Goal: Complete application form: Complete application form

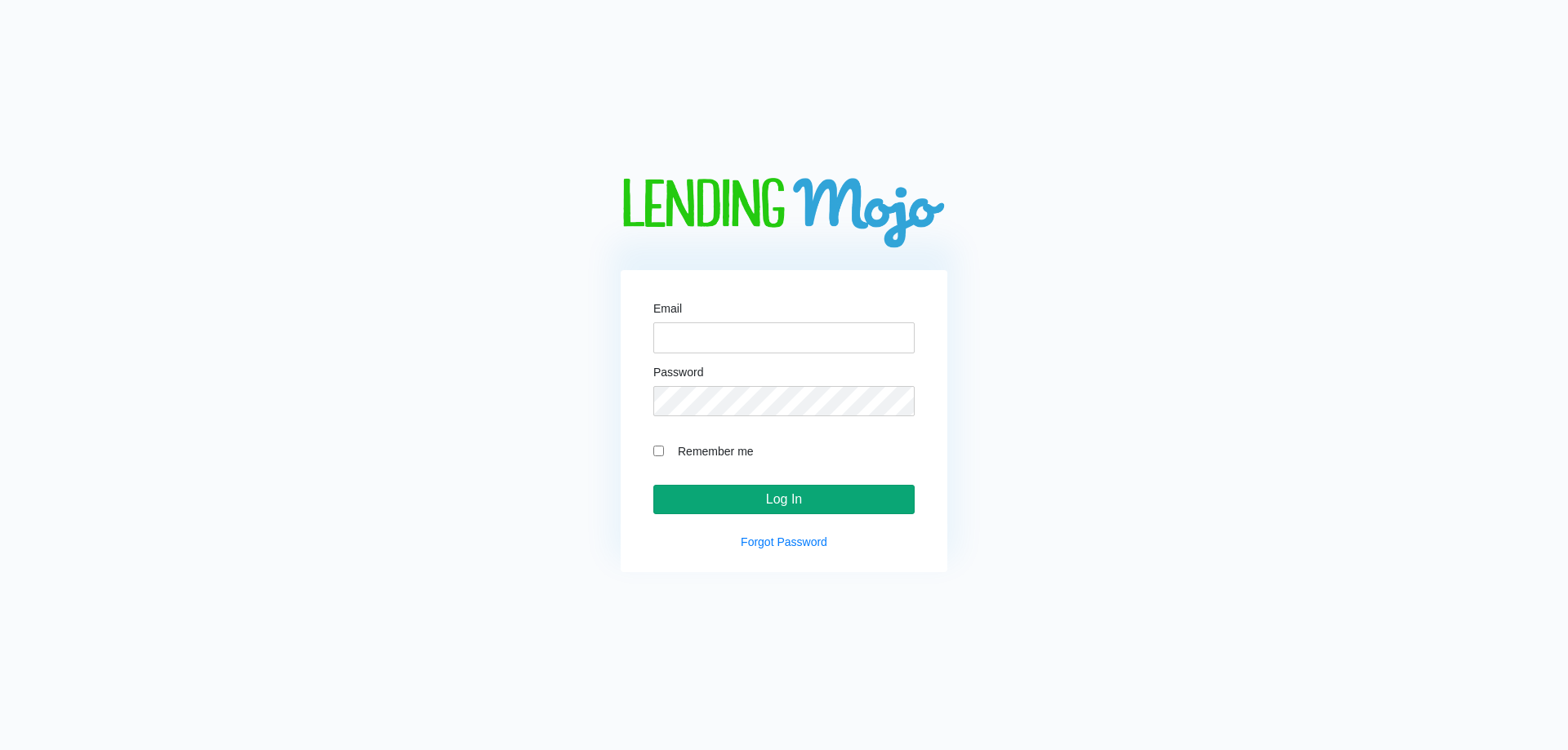
type input "[EMAIL_ADDRESS][DOMAIN_NAME]"
click at [767, 508] on input "Log In" at bounding box center [784, 500] width 261 height 30
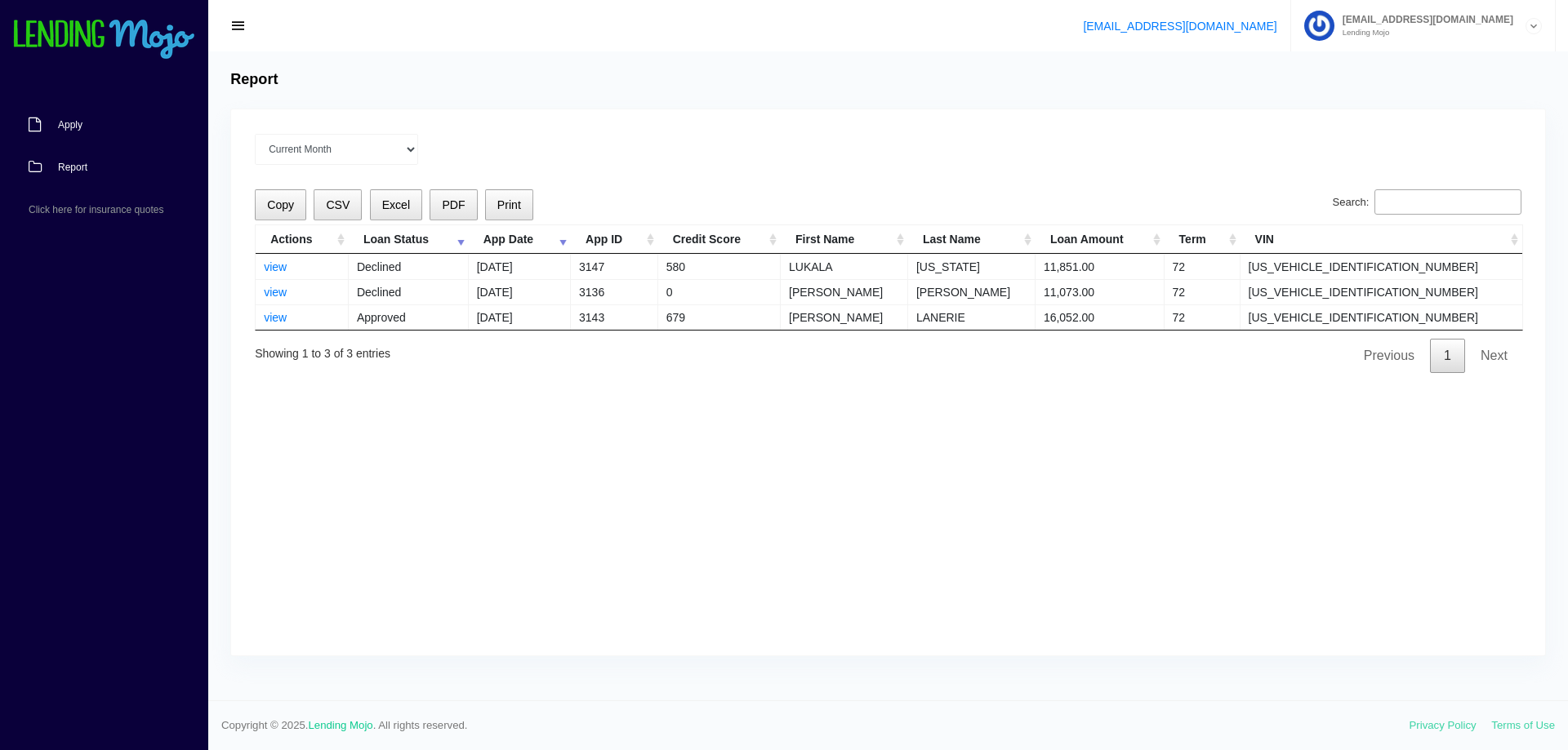
click at [67, 124] on span "Apply" at bounding box center [71, 125] width 25 height 10
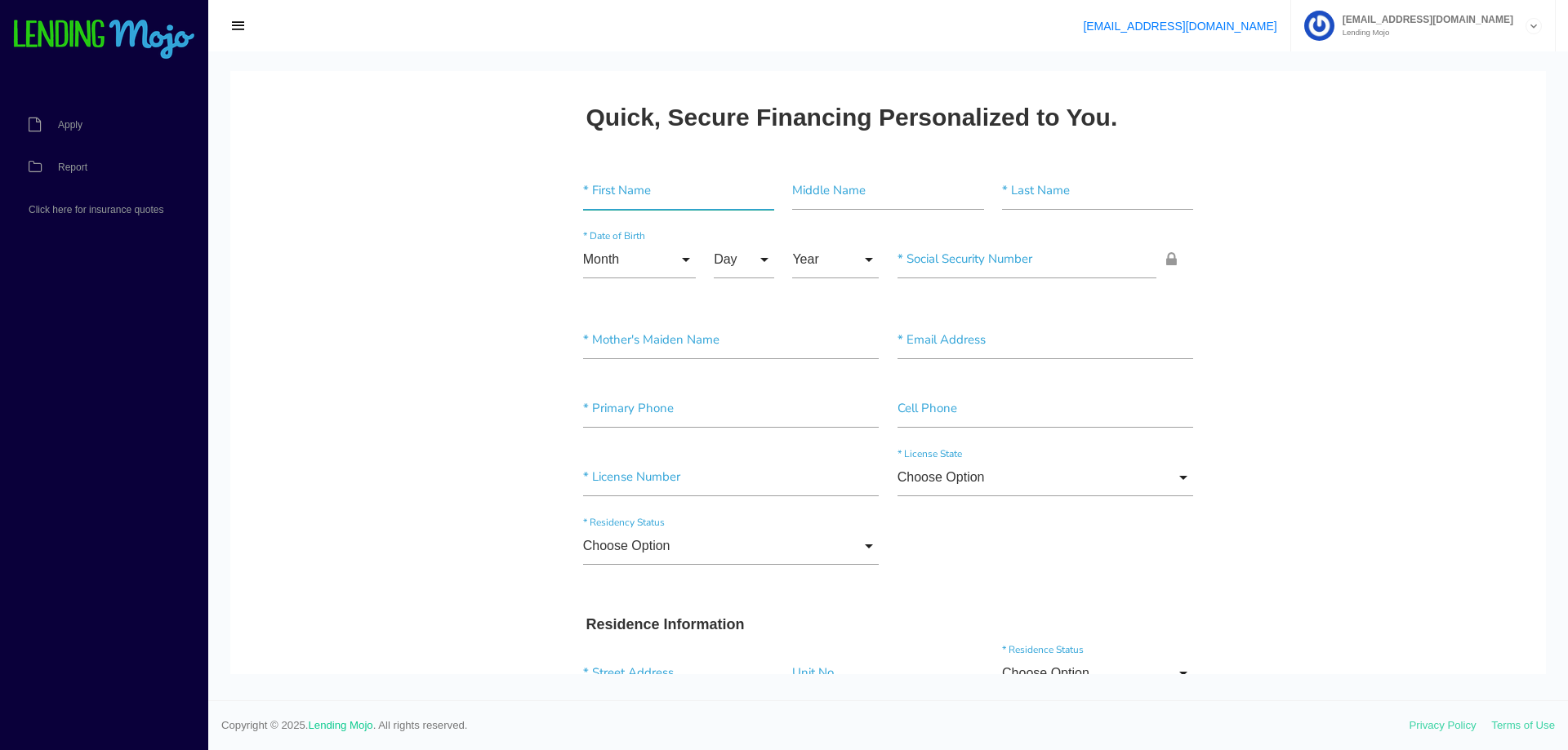
click at [645, 198] on input"] "text" at bounding box center [678, 191] width 191 height 38
type input"] "HEATH"
type input"] "[PERSON_NAME]"
click at [679, 263] on input "Month" at bounding box center [639, 259] width 112 height 38
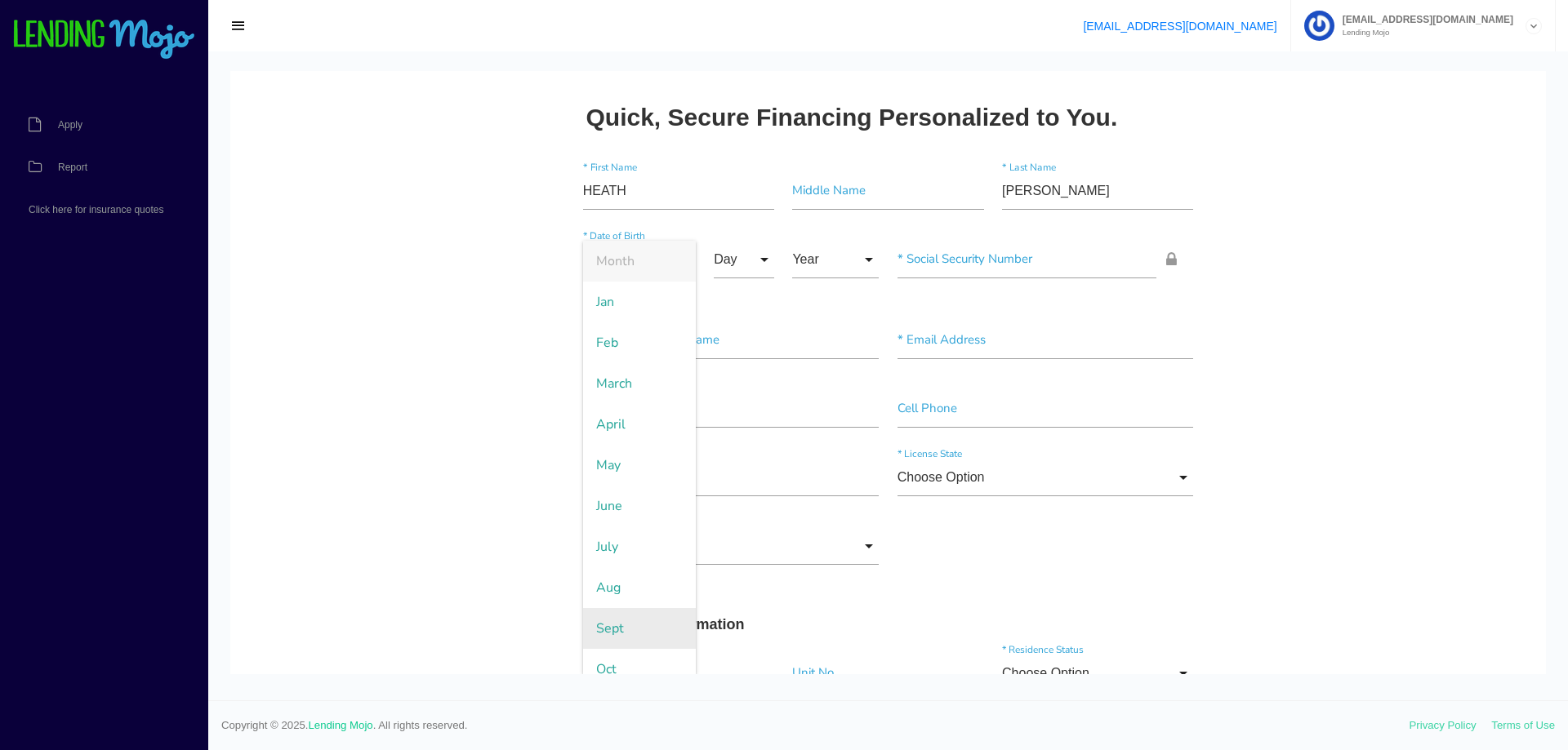
click at [611, 634] on span "Sept" at bounding box center [639, 629] width 112 height 41
type input "Sept"
click at [749, 258] on input "Day" at bounding box center [744, 259] width 61 height 38
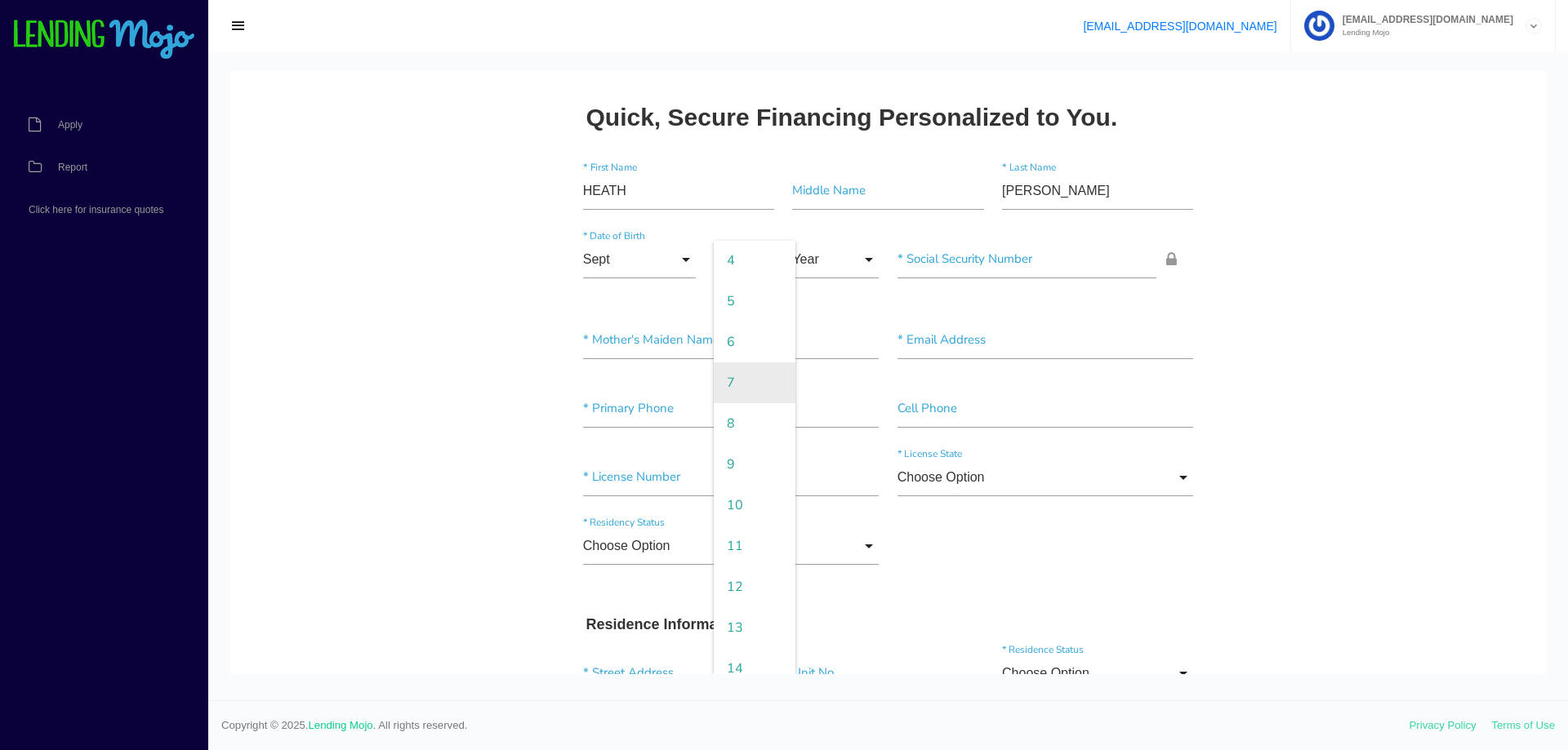
scroll to position [245, 0]
click at [731, 547] on span "13" at bounding box center [754, 546] width 81 height 41
type input "13"
click at [851, 258] on input "Year" at bounding box center [835, 259] width 86 height 38
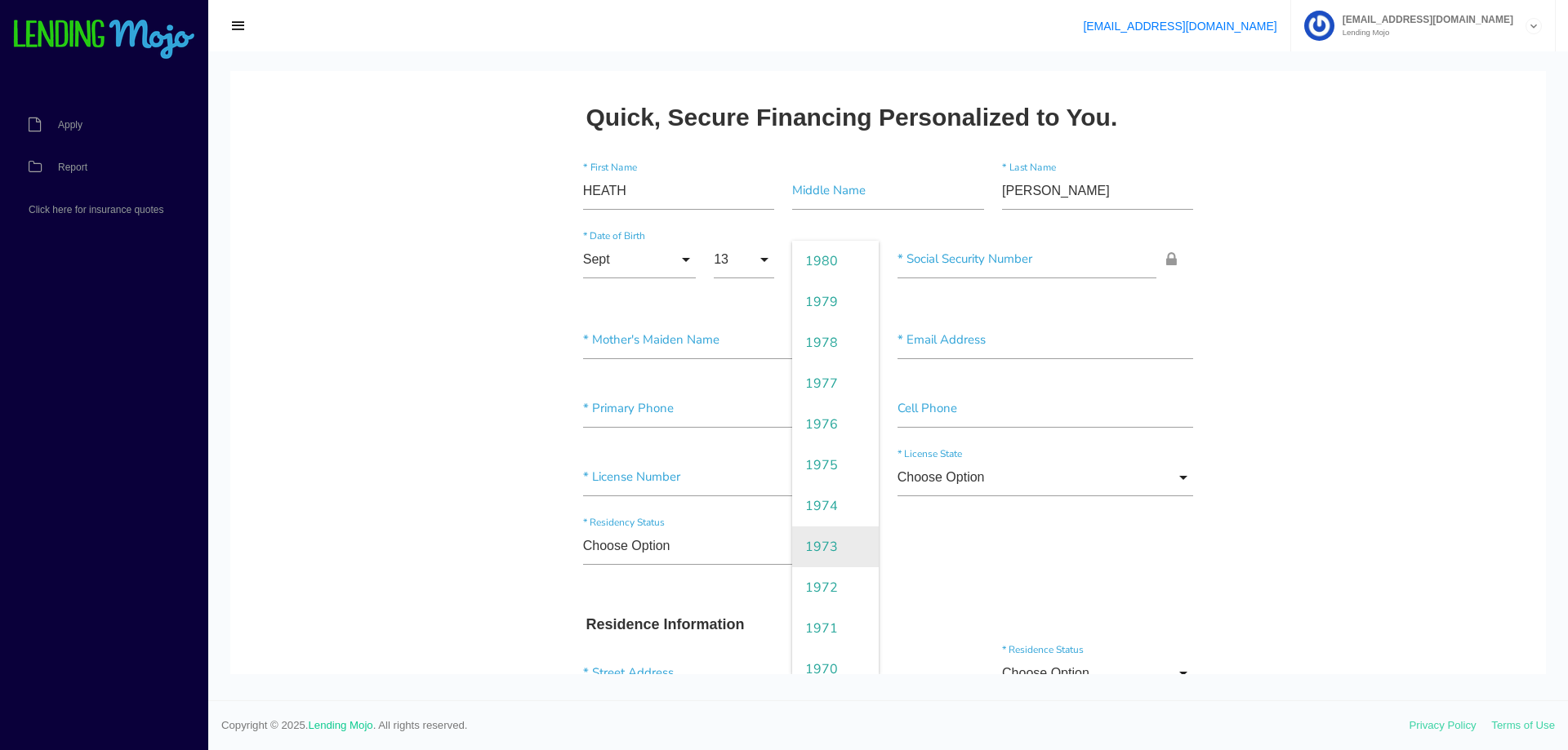
click at [819, 556] on span "1973" at bounding box center [835, 546] width 86 height 41
type input "1973"
click at [933, 272] on input"] "text" at bounding box center [1027, 259] width 259 height 38
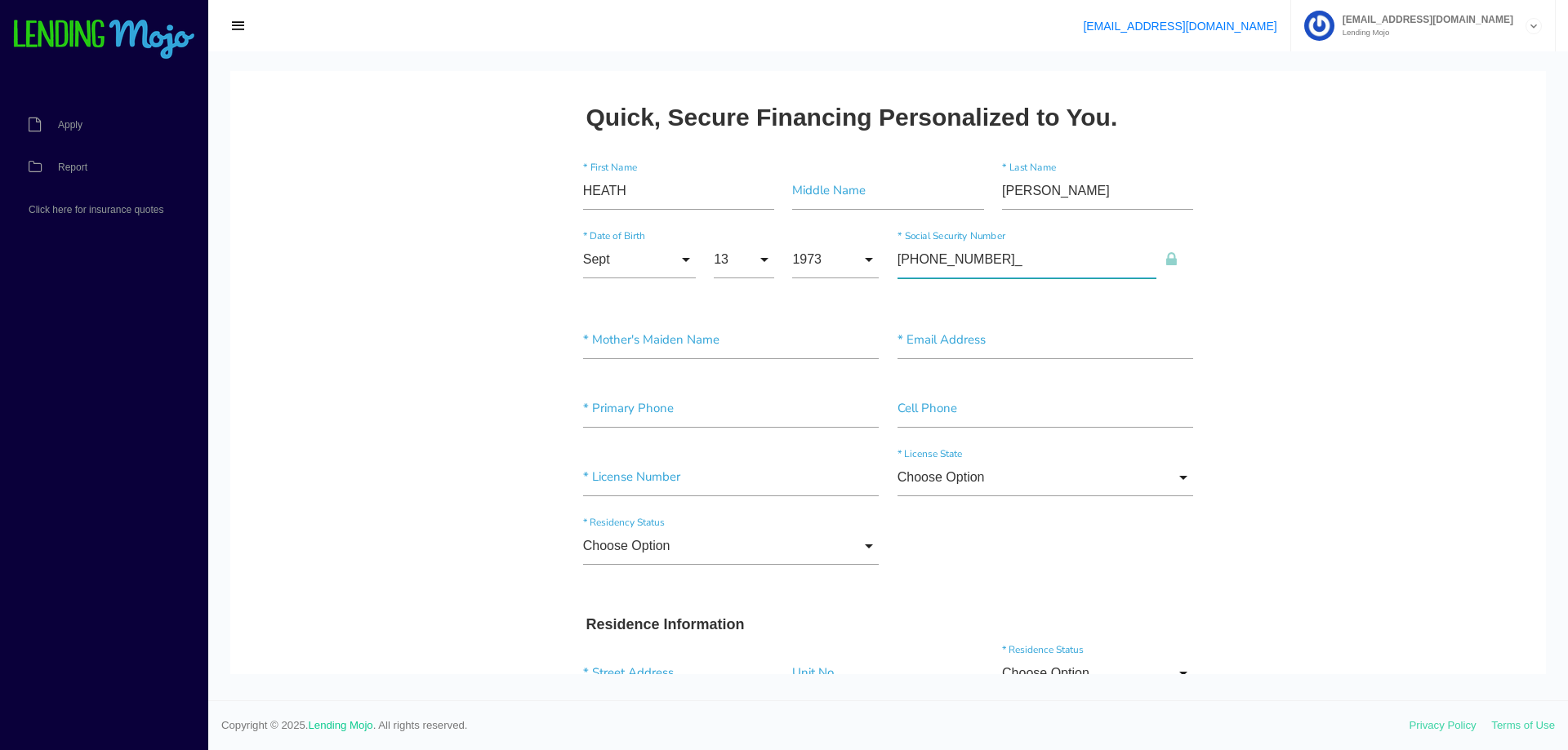
type input"] "439-35-5739"
type input"] "[PERSON_NAME]"
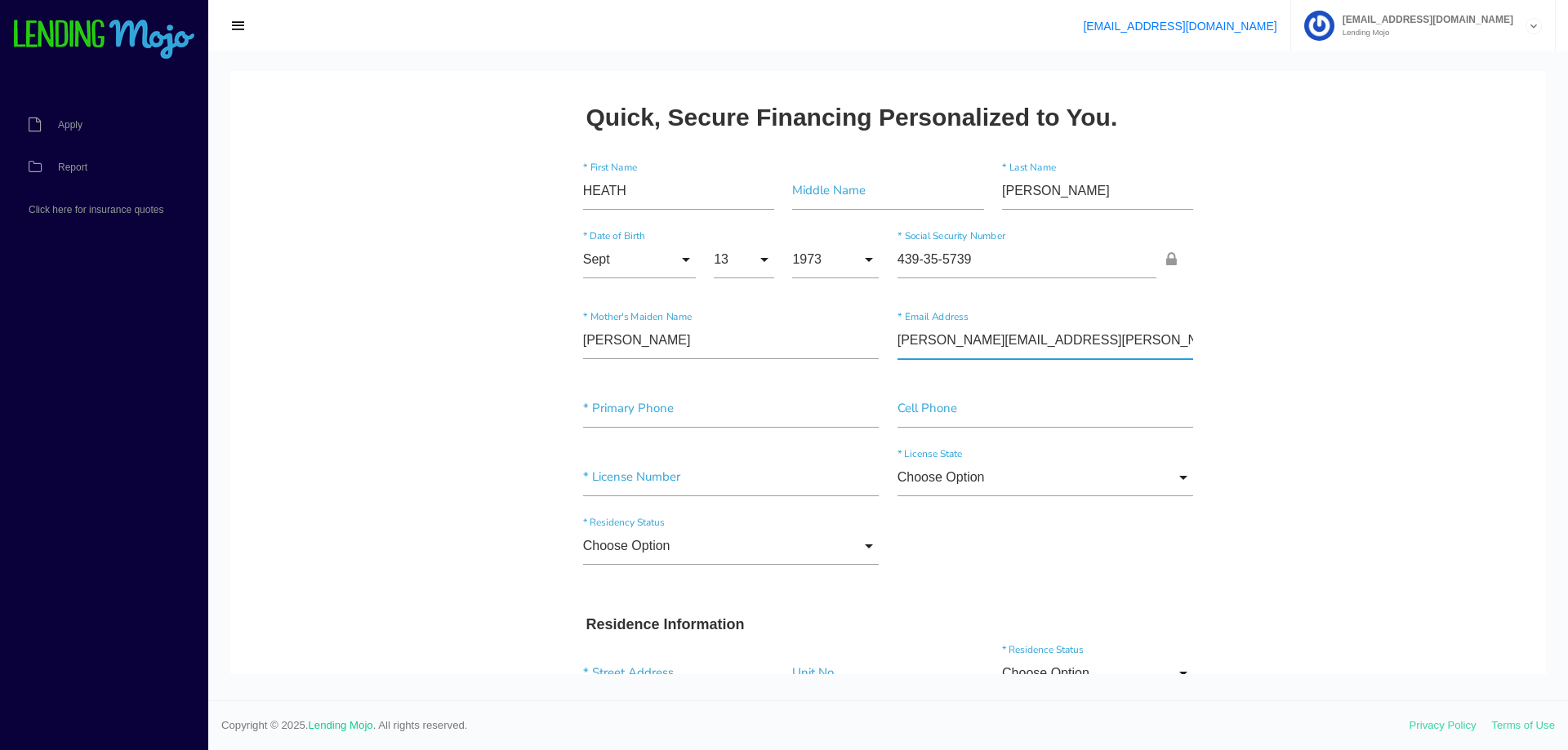
type input"] "[PERSON_NAME][EMAIL_ADDRESS][PERSON_NAME][DOMAIN_NAME]"
type input"] "[PHONE_NUMBER]"
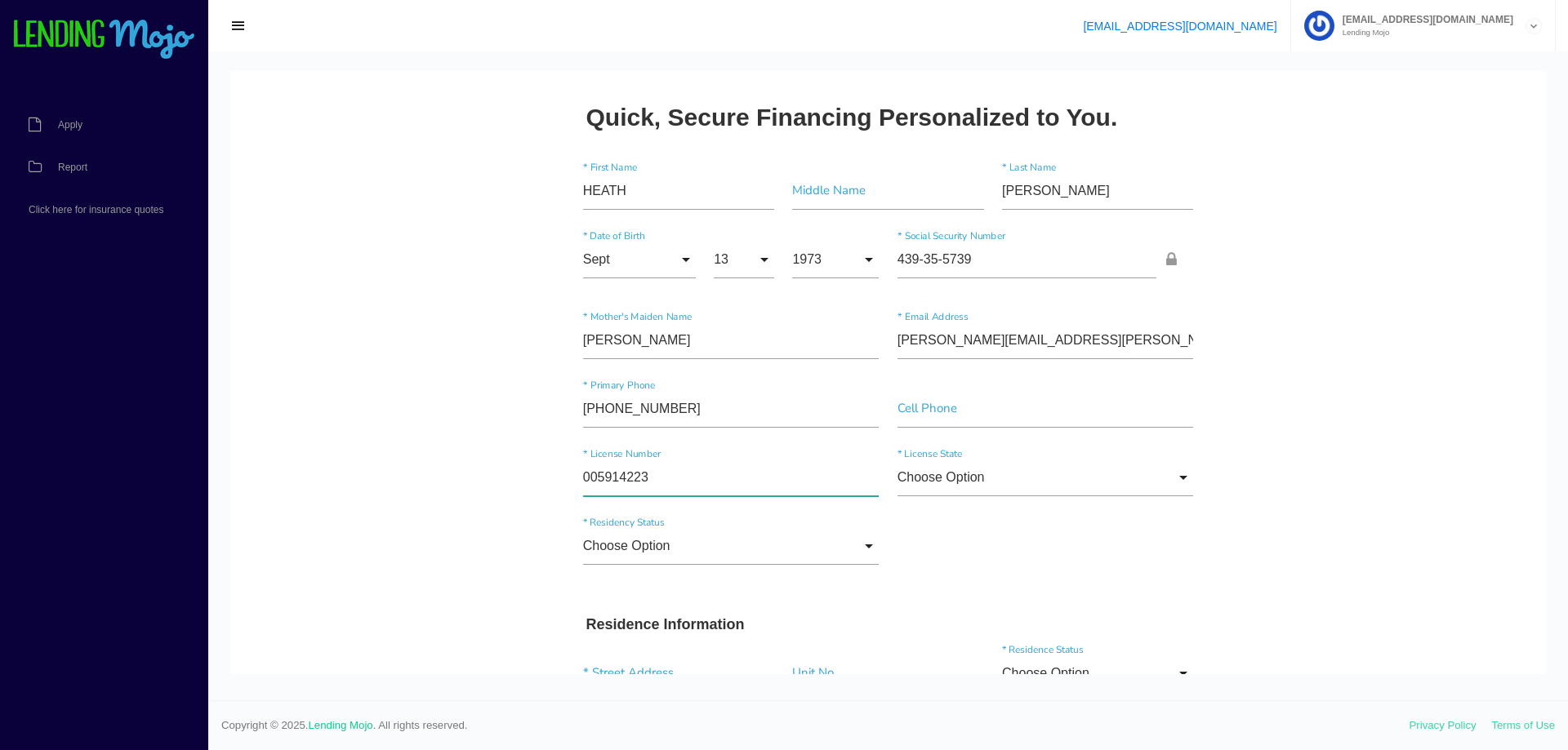
type input"] "005914223"
click at [1131, 476] on input "Choose Option" at bounding box center [1045, 478] width 296 height 38
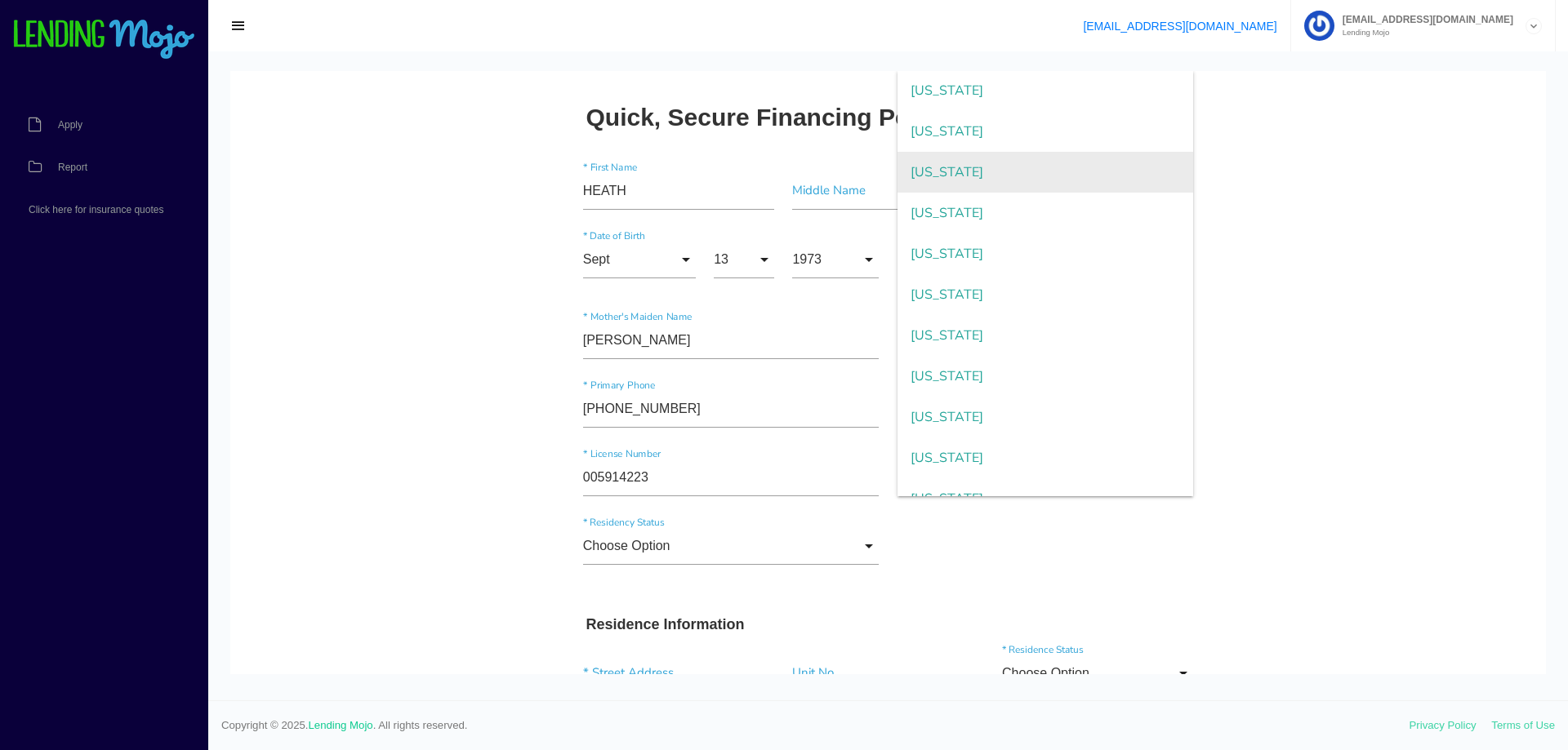
scroll to position [734, 0]
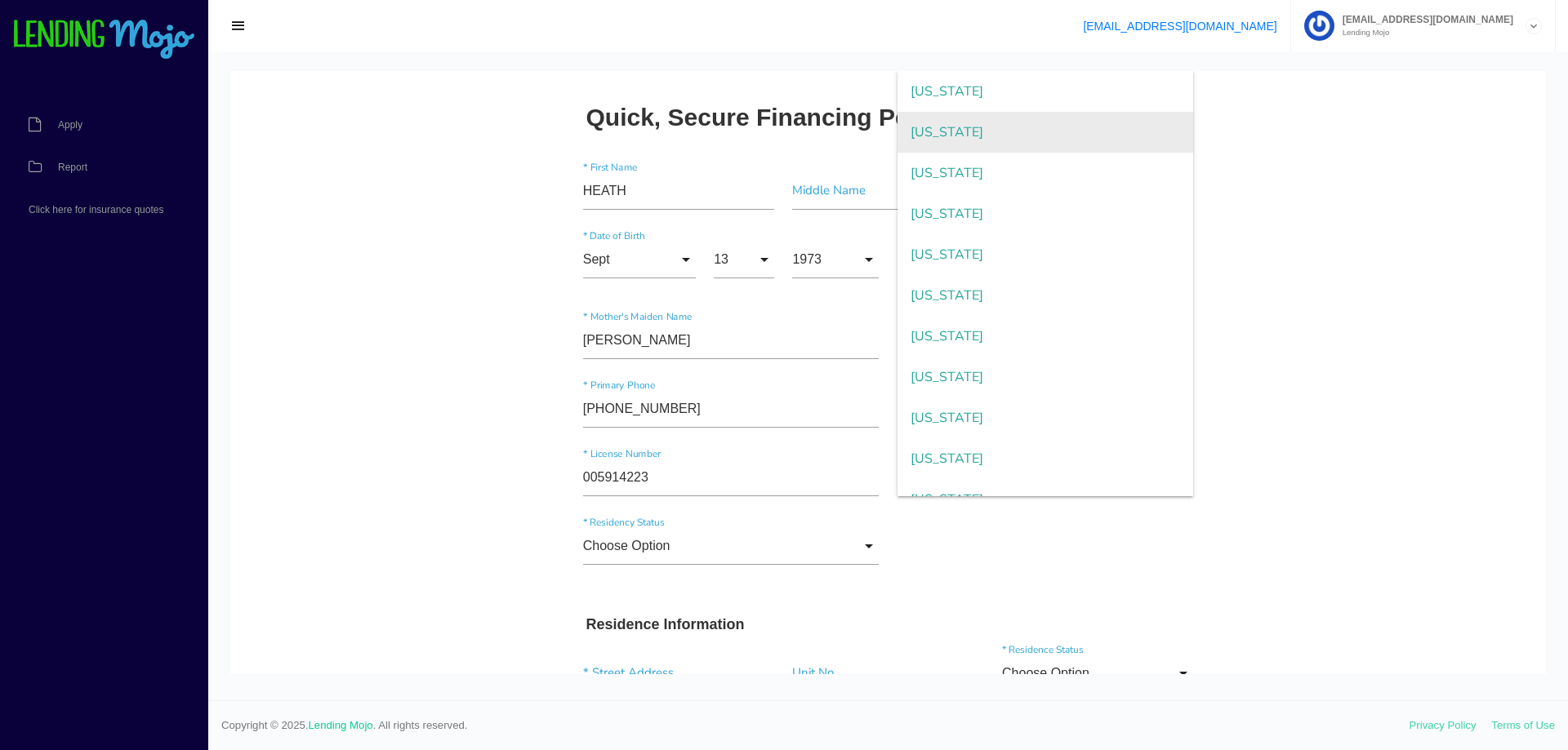
click at [1018, 133] on span "[US_STATE]" at bounding box center [1045, 132] width 296 height 41
type input "[US_STATE]"
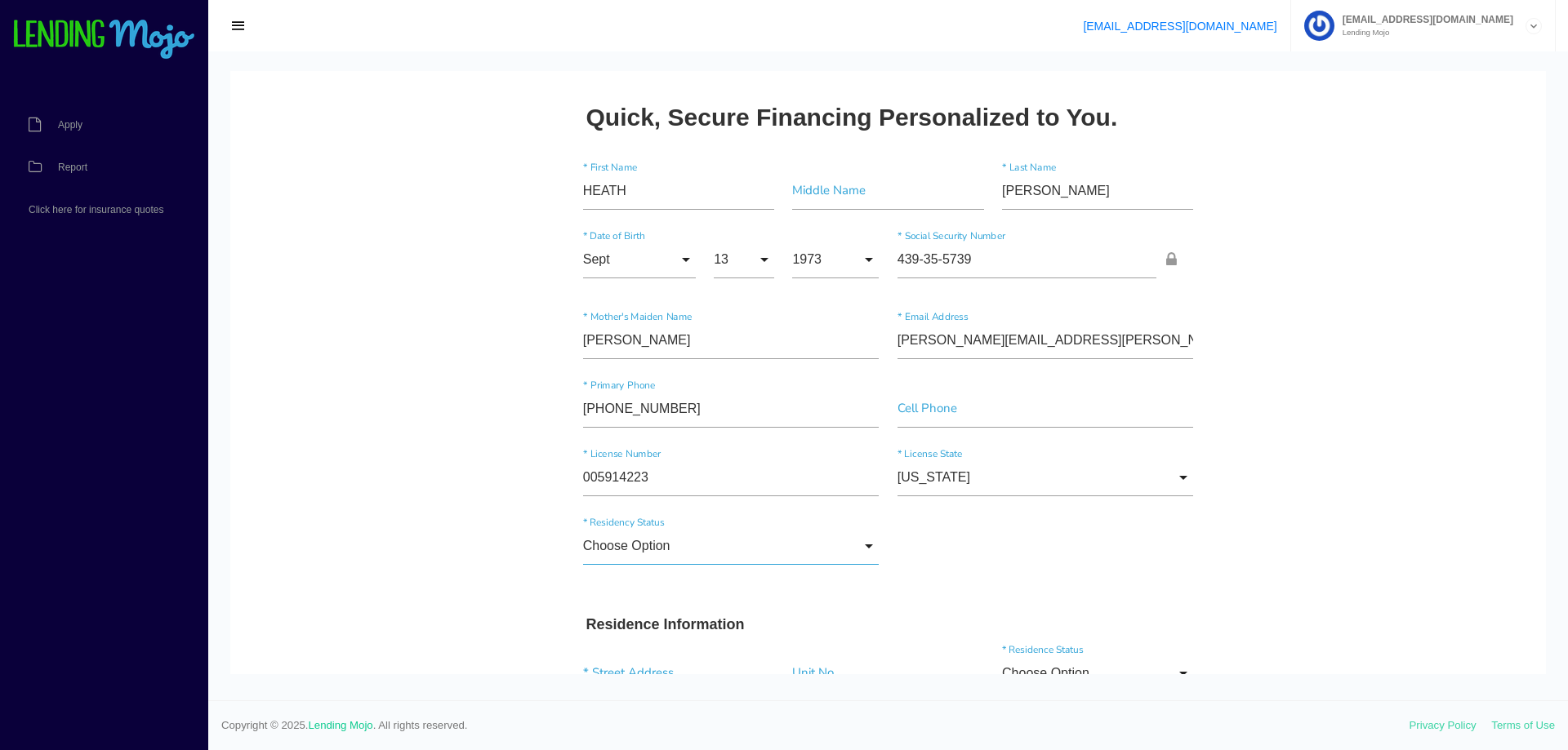
click at [764, 545] on input "Choose Option" at bounding box center [731, 546] width 296 height 38
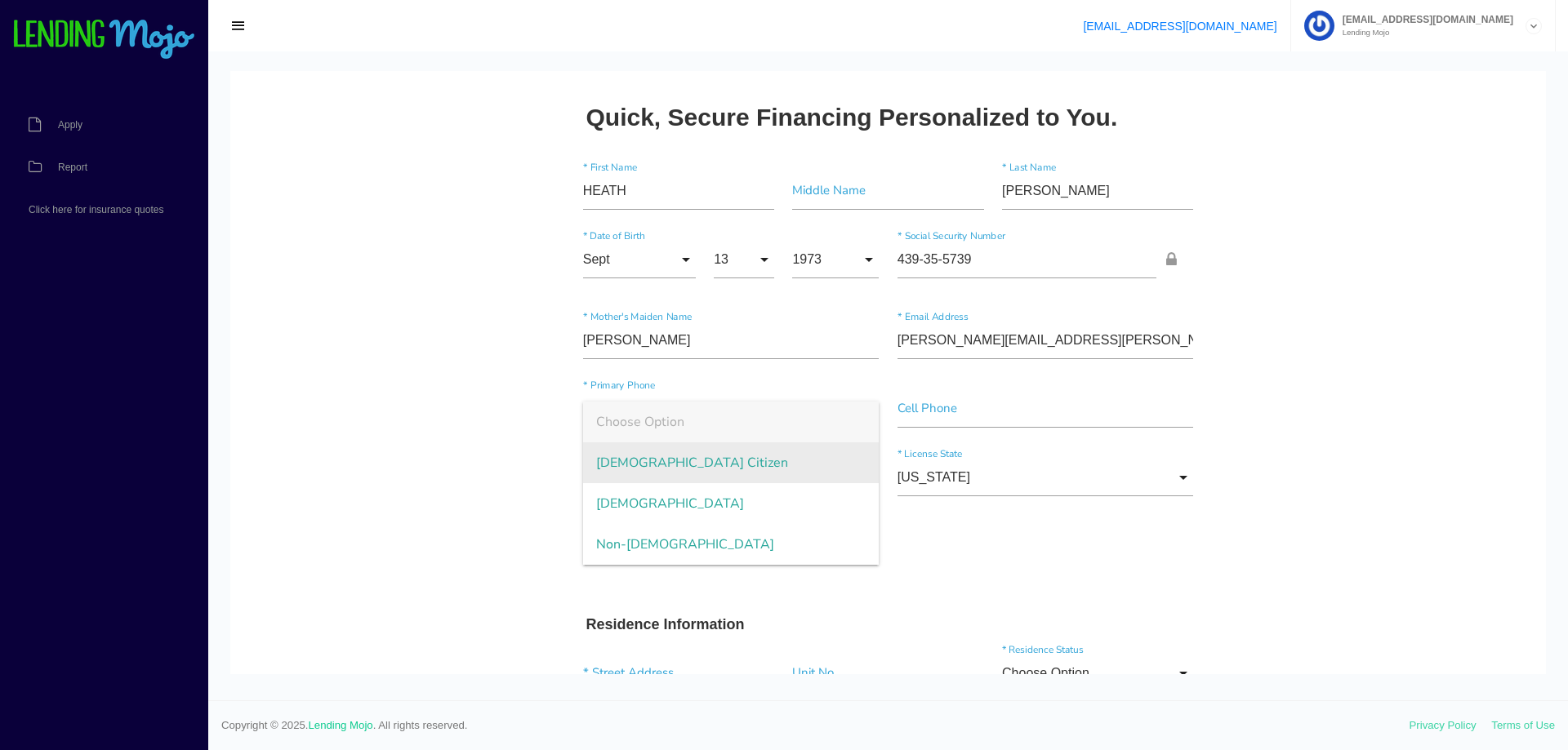
click at [664, 469] on span "[DEMOGRAPHIC_DATA] Citizen" at bounding box center [731, 463] width 296 height 41
type input "[DEMOGRAPHIC_DATA] Citizen"
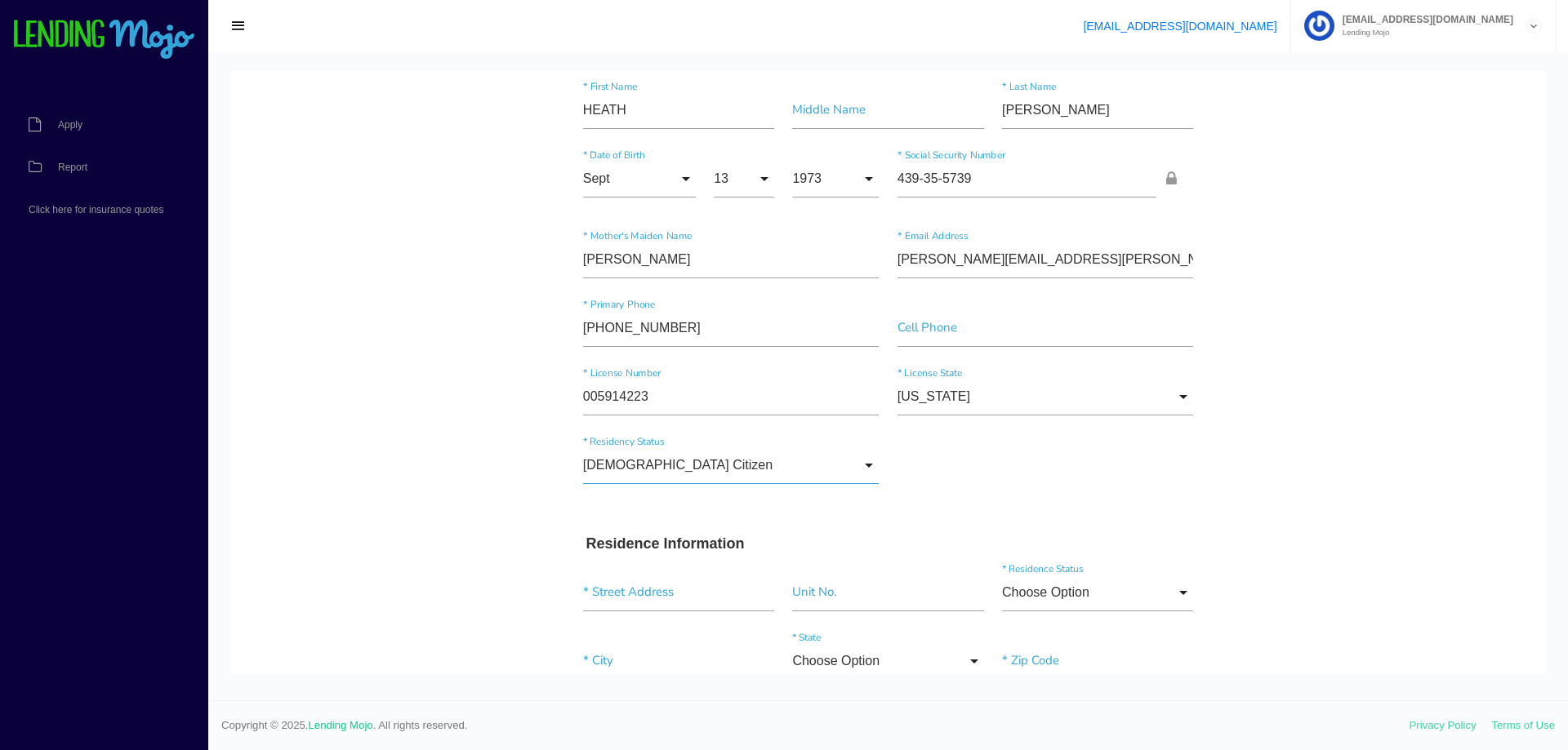
scroll to position [81, 0]
click at [631, 596] on input "text" at bounding box center [678, 592] width 191 height 38
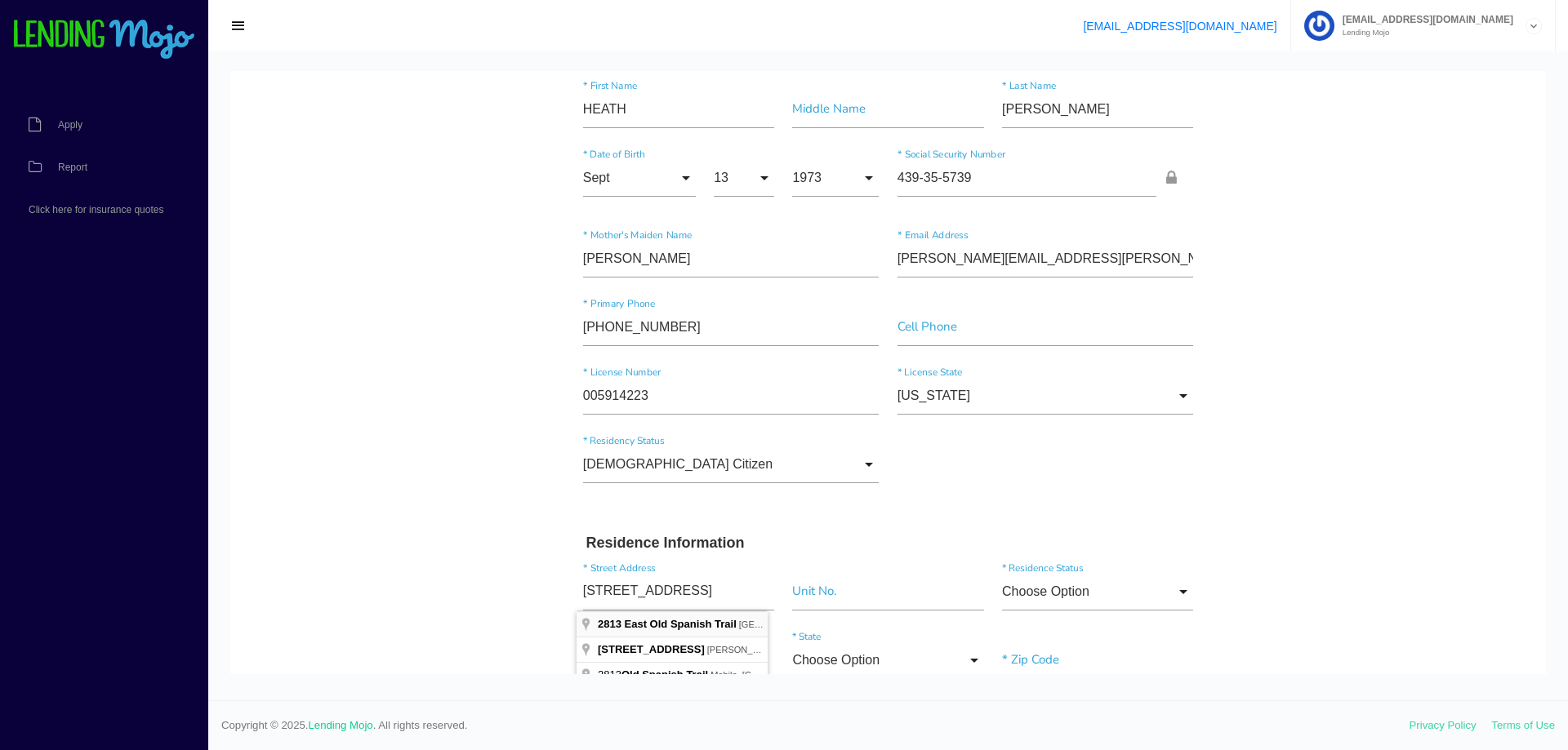
type input "[STREET_ADDRESS]"
type input"] "New Iberia"
type input"] "70560"
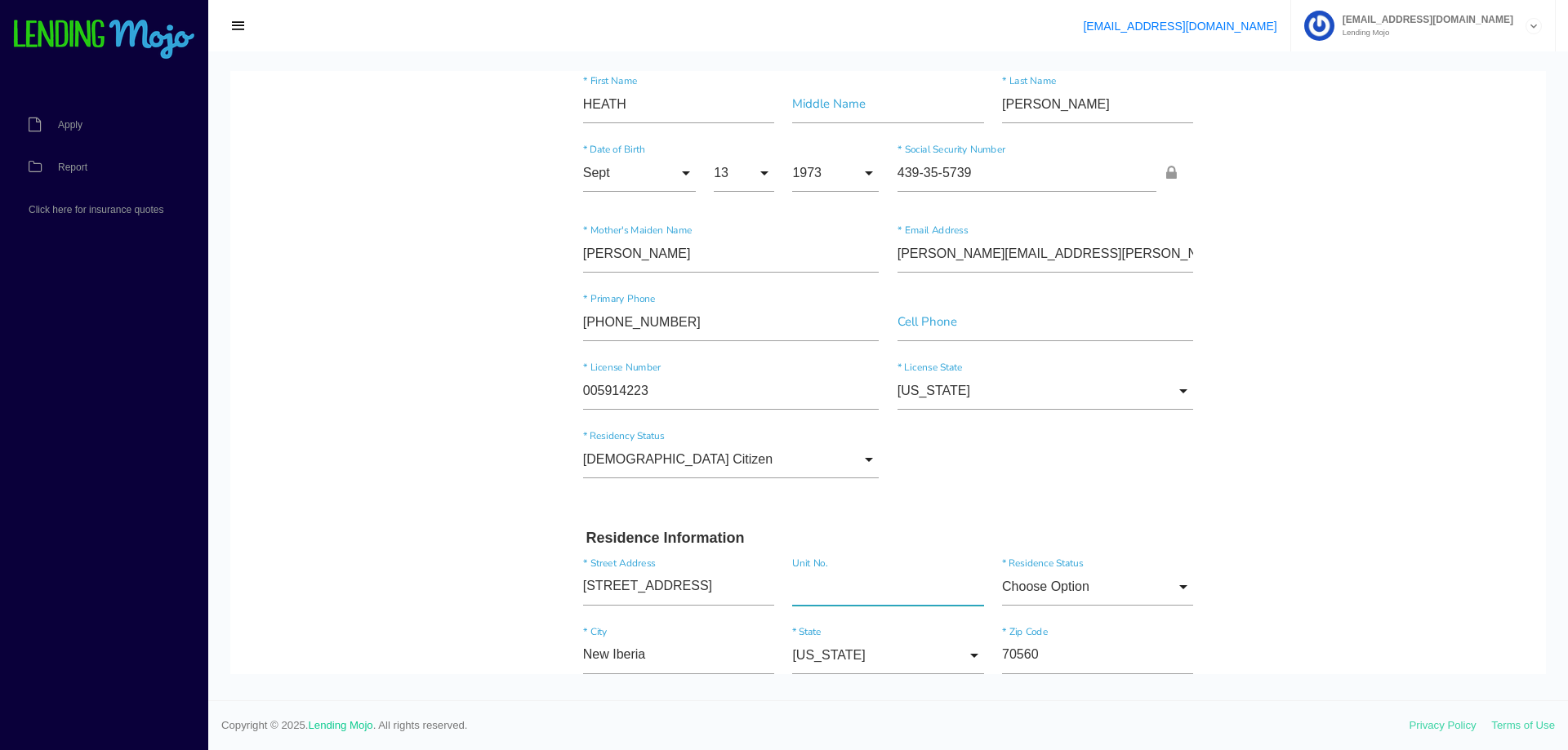
click at [908, 592] on input"] "text" at bounding box center [887, 587] width 191 height 38
type input"] "3"
click at [1172, 580] on input "Choose Option" at bounding box center [1097, 587] width 191 height 38
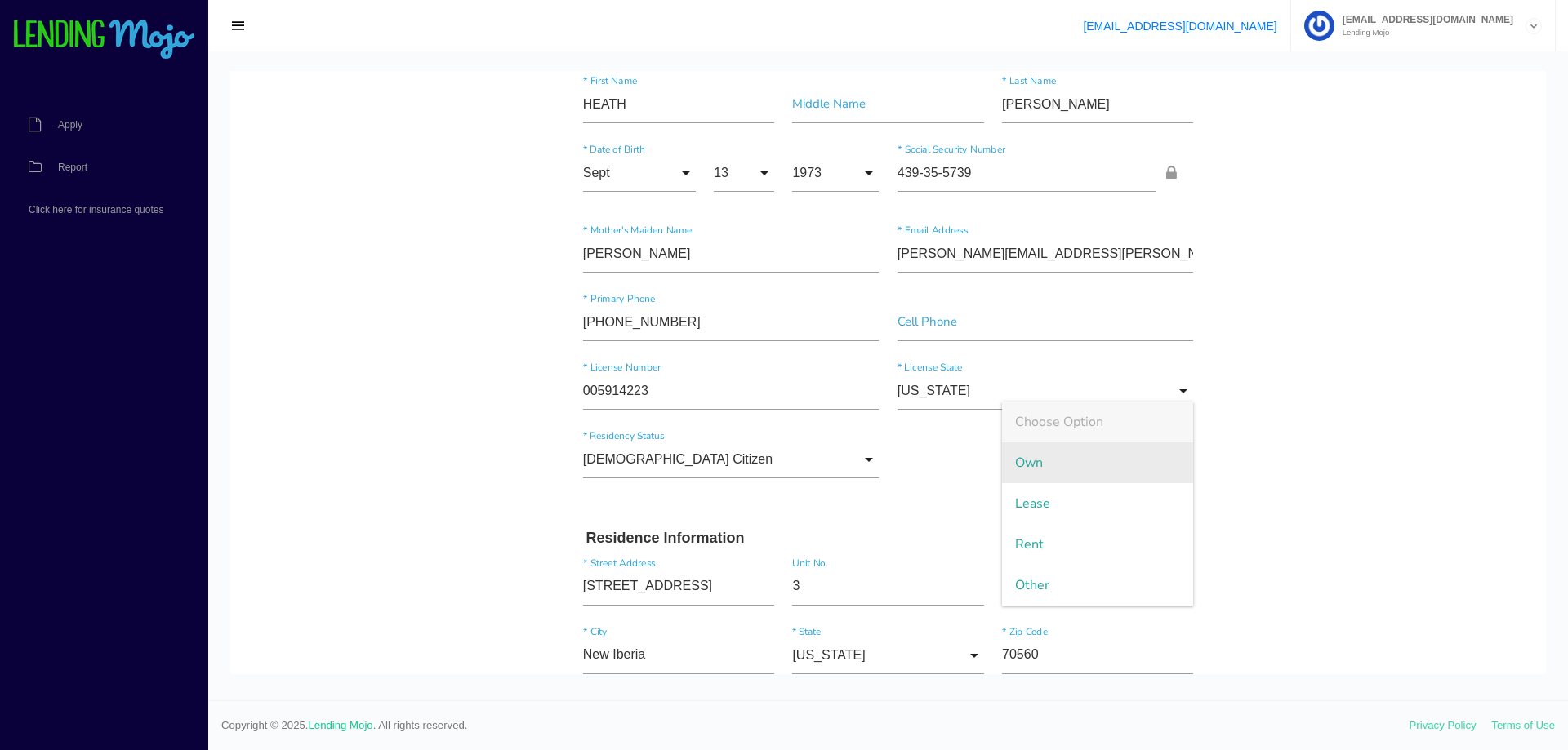
click at [1099, 476] on span "Own" at bounding box center [1097, 463] width 191 height 41
type input "Own"
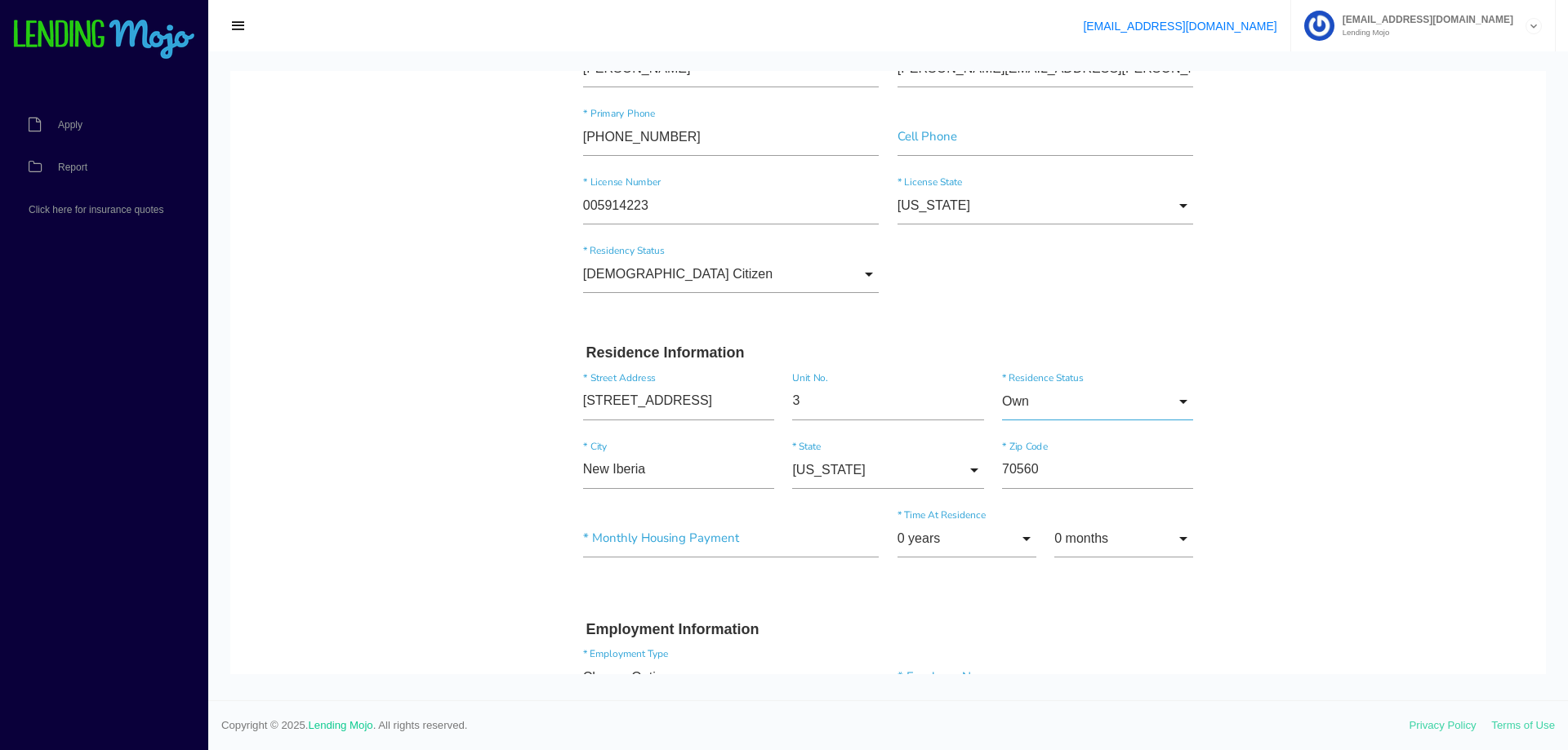
scroll to position [332, 0]
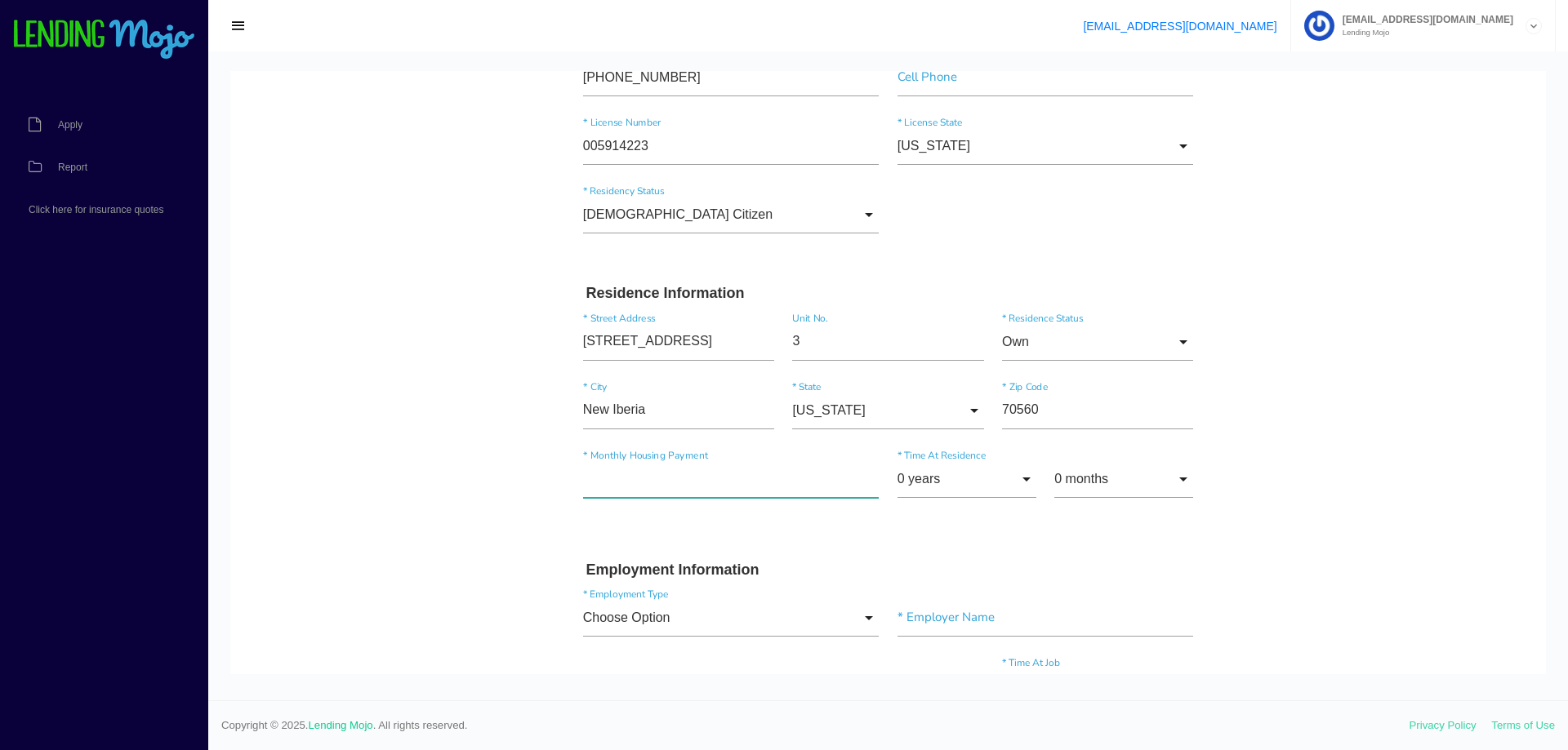
click at [706, 480] on input"] "text" at bounding box center [731, 479] width 296 height 38
type input"] "$1.00"
type input"] "$200.00"
click at [1019, 478] on input "0 years" at bounding box center [966, 479] width 139 height 38
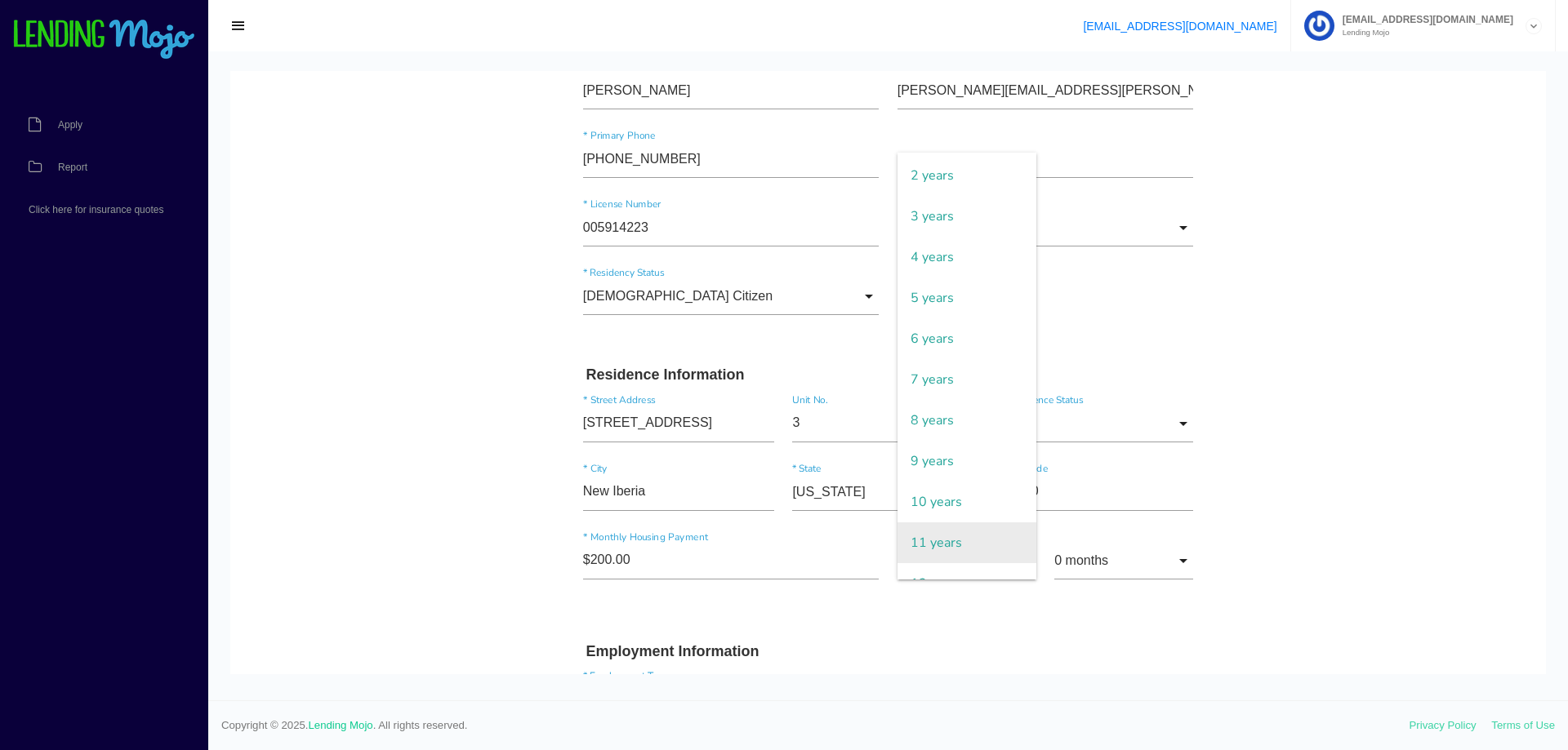
scroll to position [163, 0]
click at [931, 509] on span "12 years" at bounding box center [966, 500] width 139 height 41
type input "12 years"
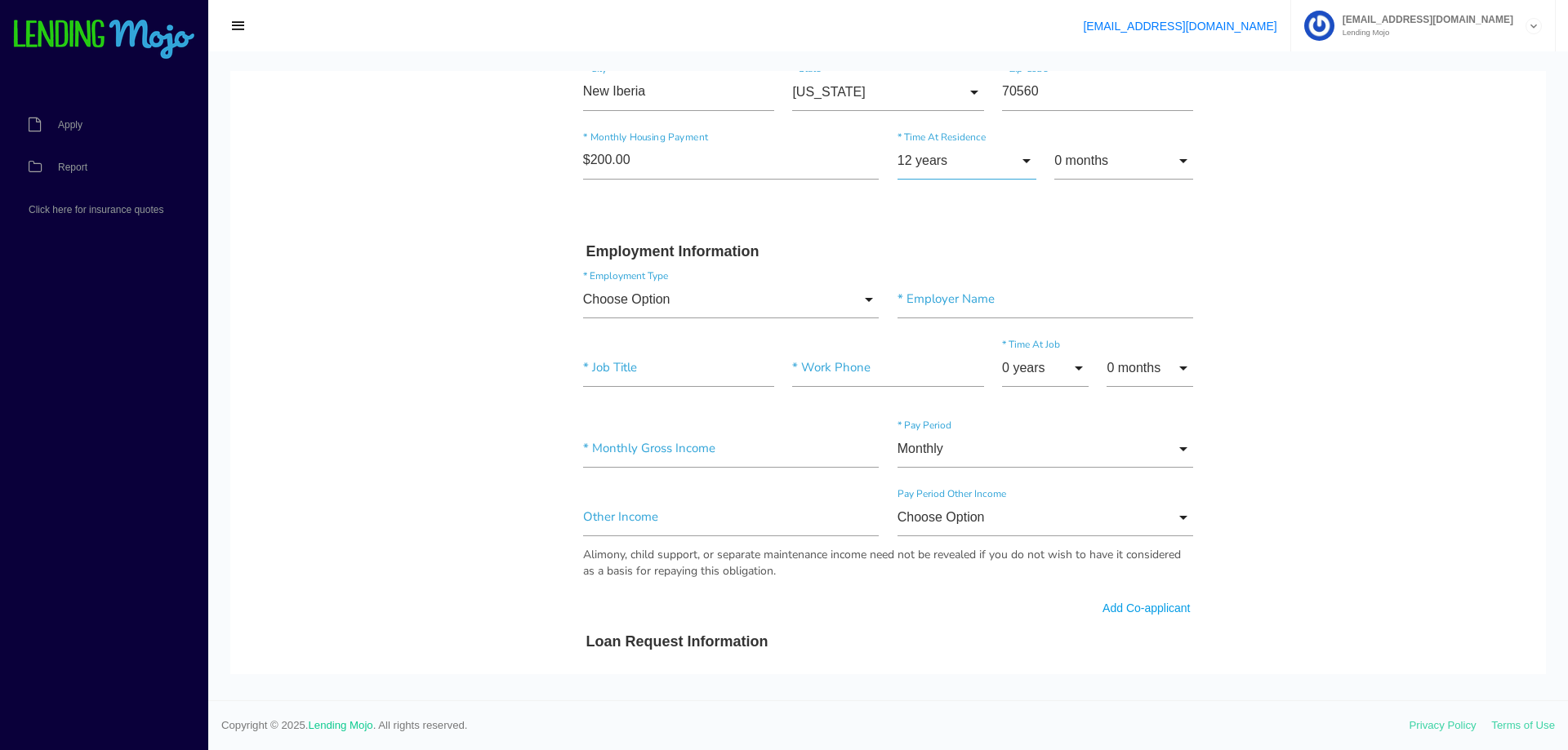
scroll to position [739, 0]
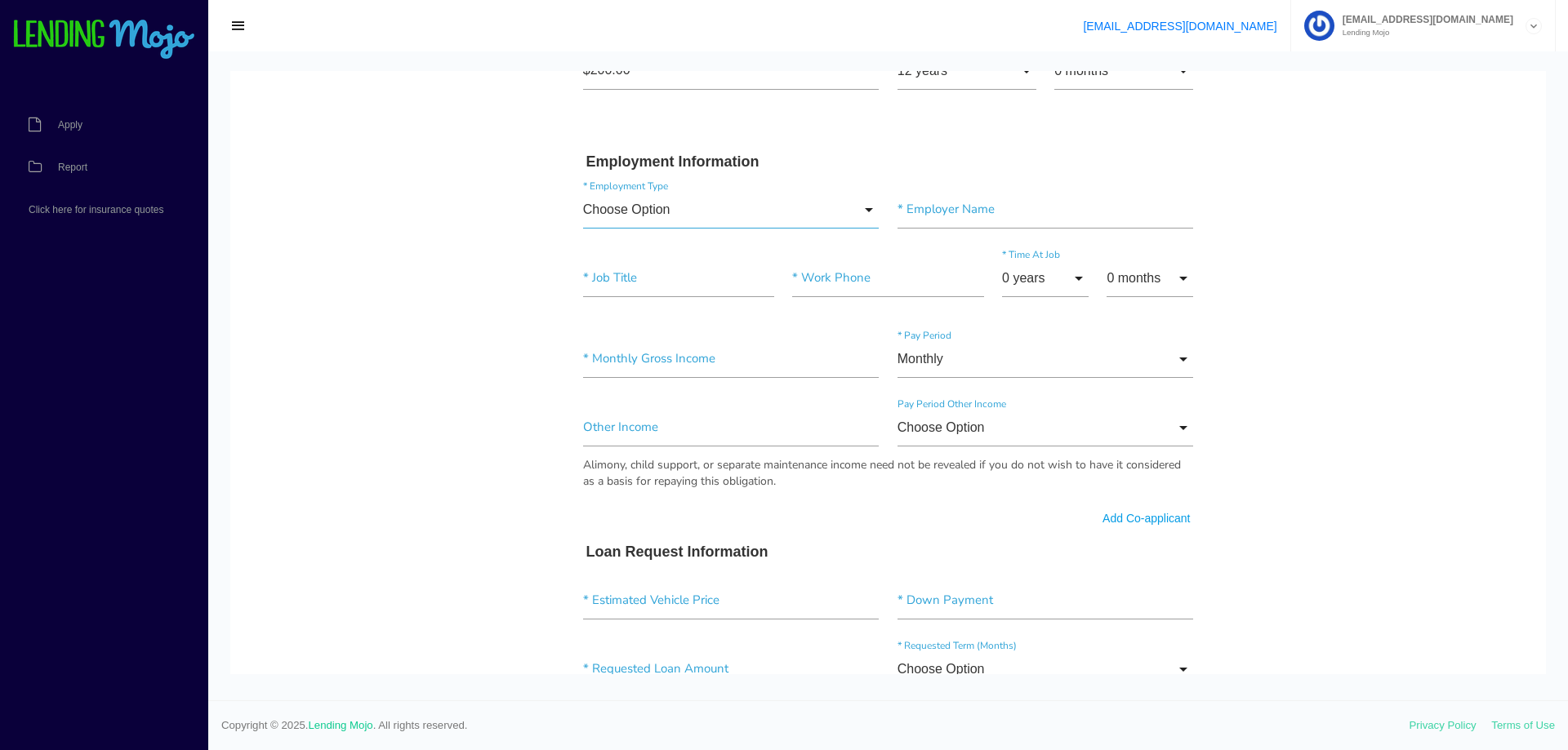
click at [814, 210] on input "Choose Option" at bounding box center [731, 210] width 296 height 38
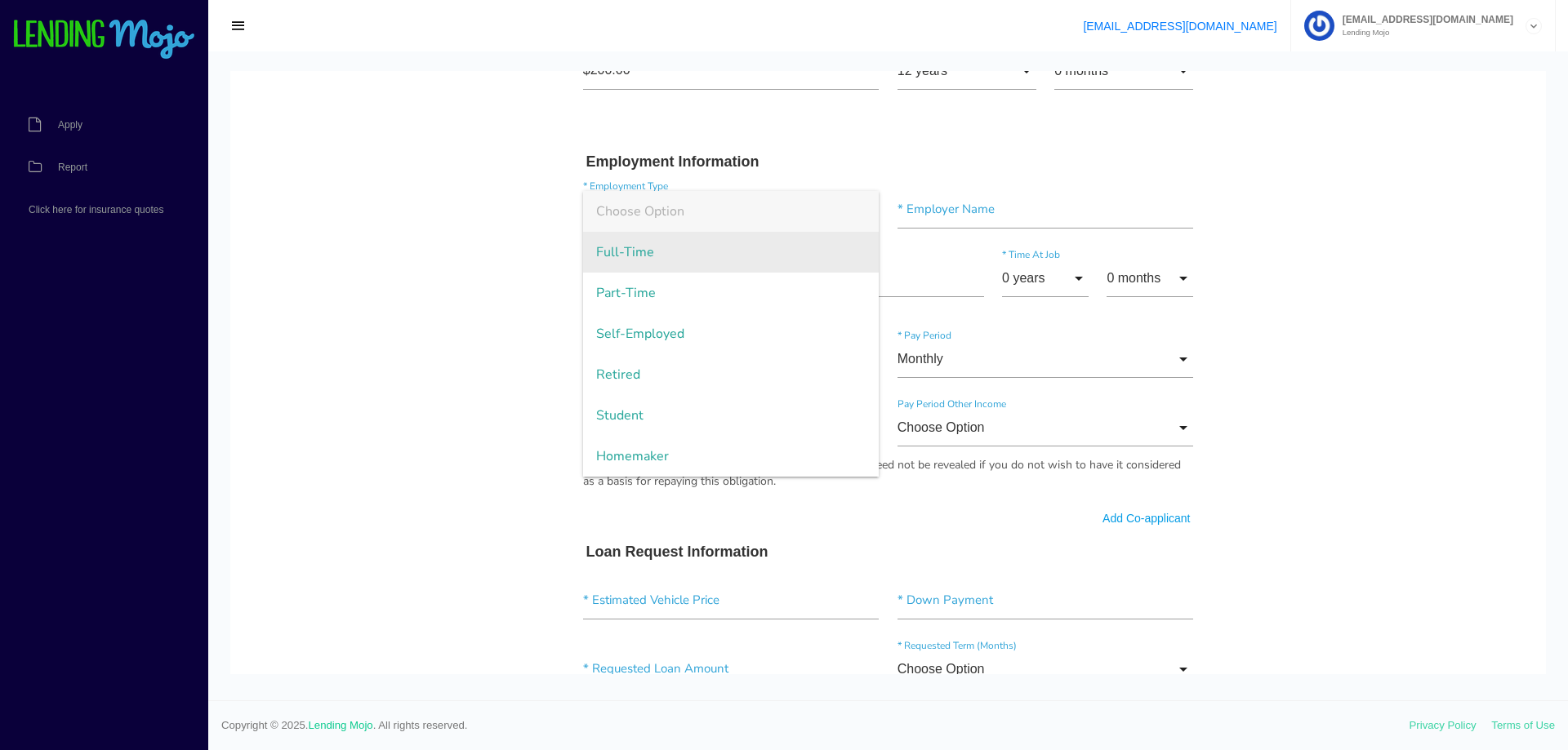
click at [695, 245] on span "Full-Time" at bounding box center [731, 252] width 296 height 41
type input "Full-Time"
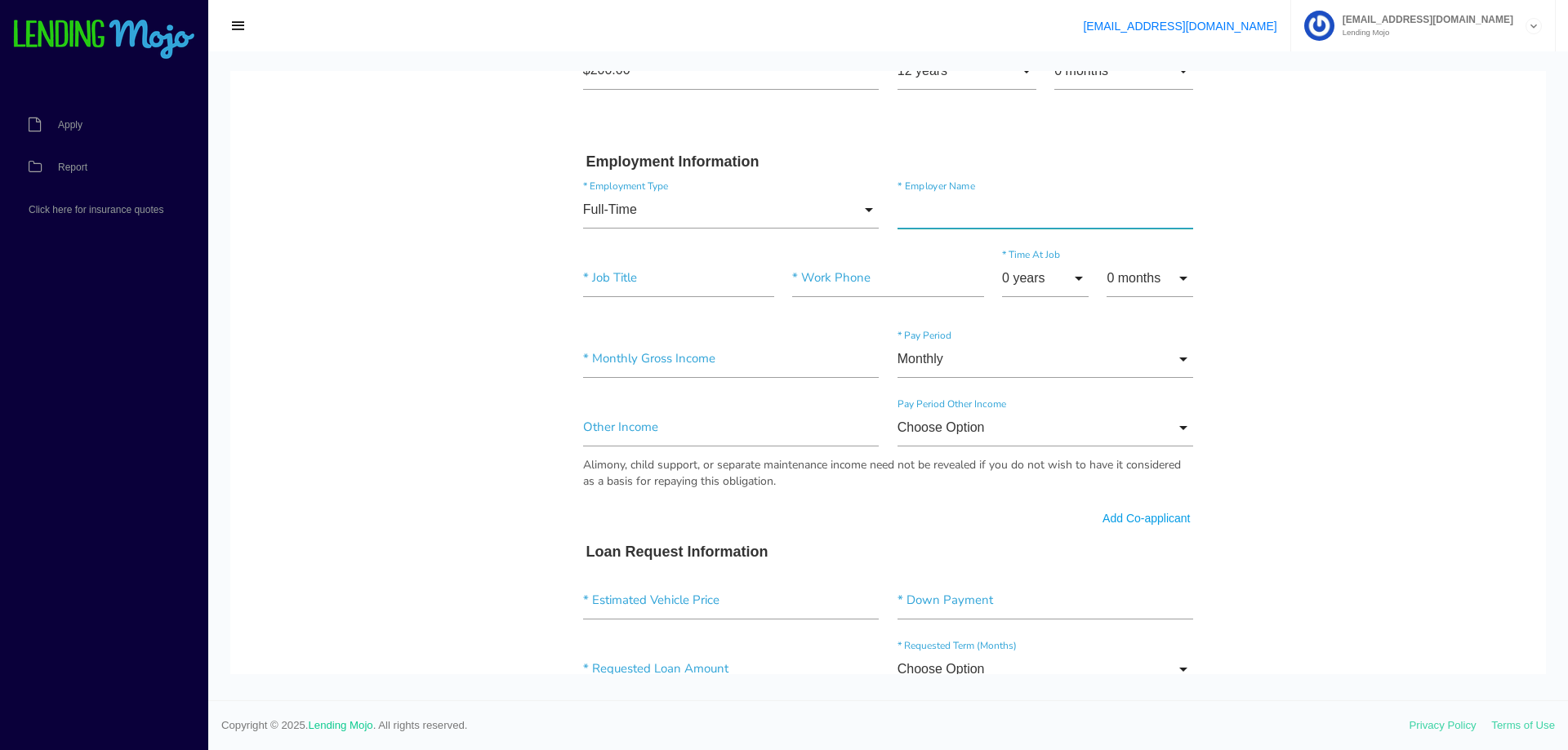
click at [989, 205] on input"] "text" at bounding box center [1045, 210] width 296 height 38
type input"] "GARDNERS ELECTRIC"
type input"] "TECH"
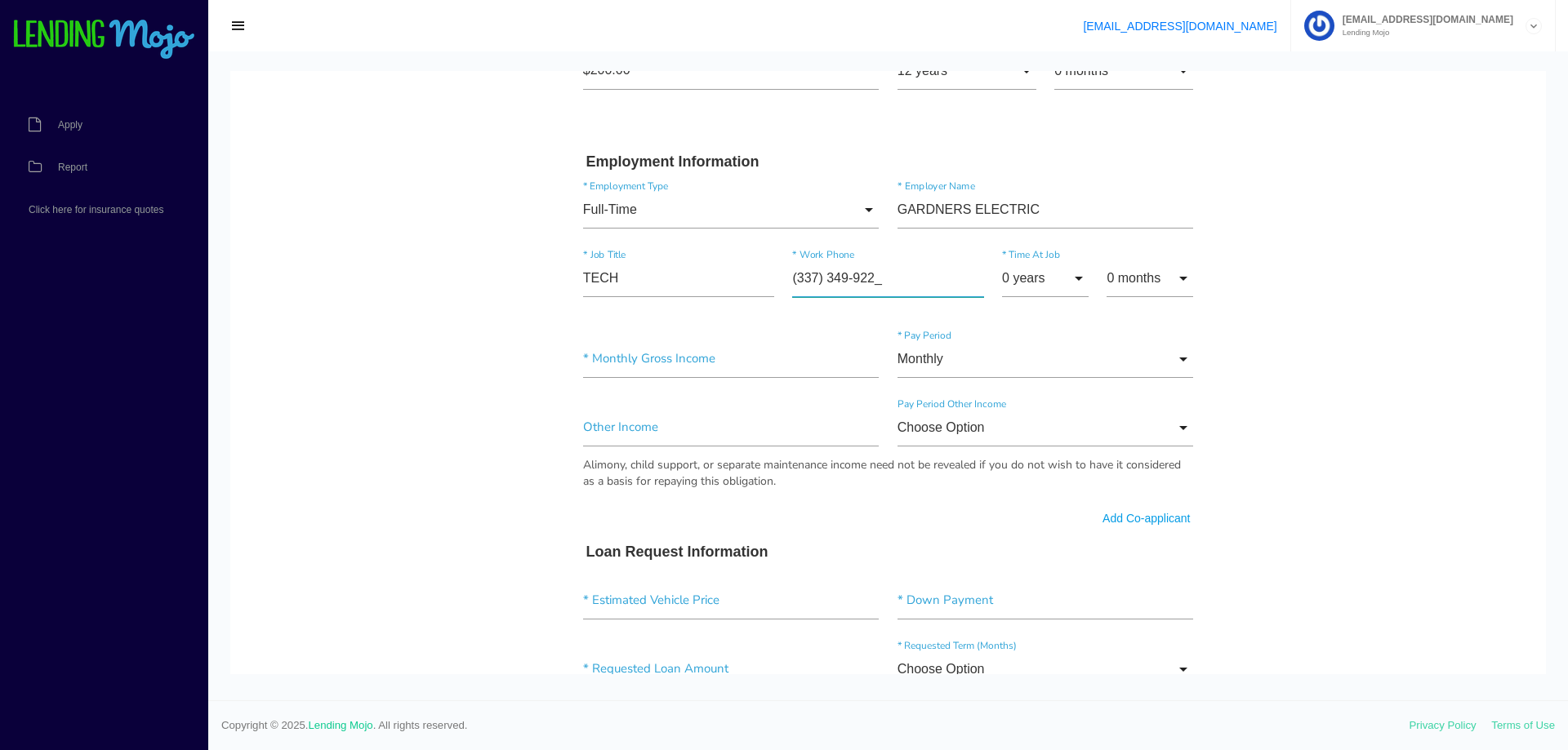
type input"] "[PHONE_NUMBER]"
click at [1074, 279] on input "0 years" at bounding box center [1044, 278] width 86 height 38
click at [1042, 454] on span "4 years" at bounding box center [1044, 443] width 86 height 41
type input "4 years"
click at [658, 370] on input"] "text" at bounding box center [731, 359] width 296 height 38
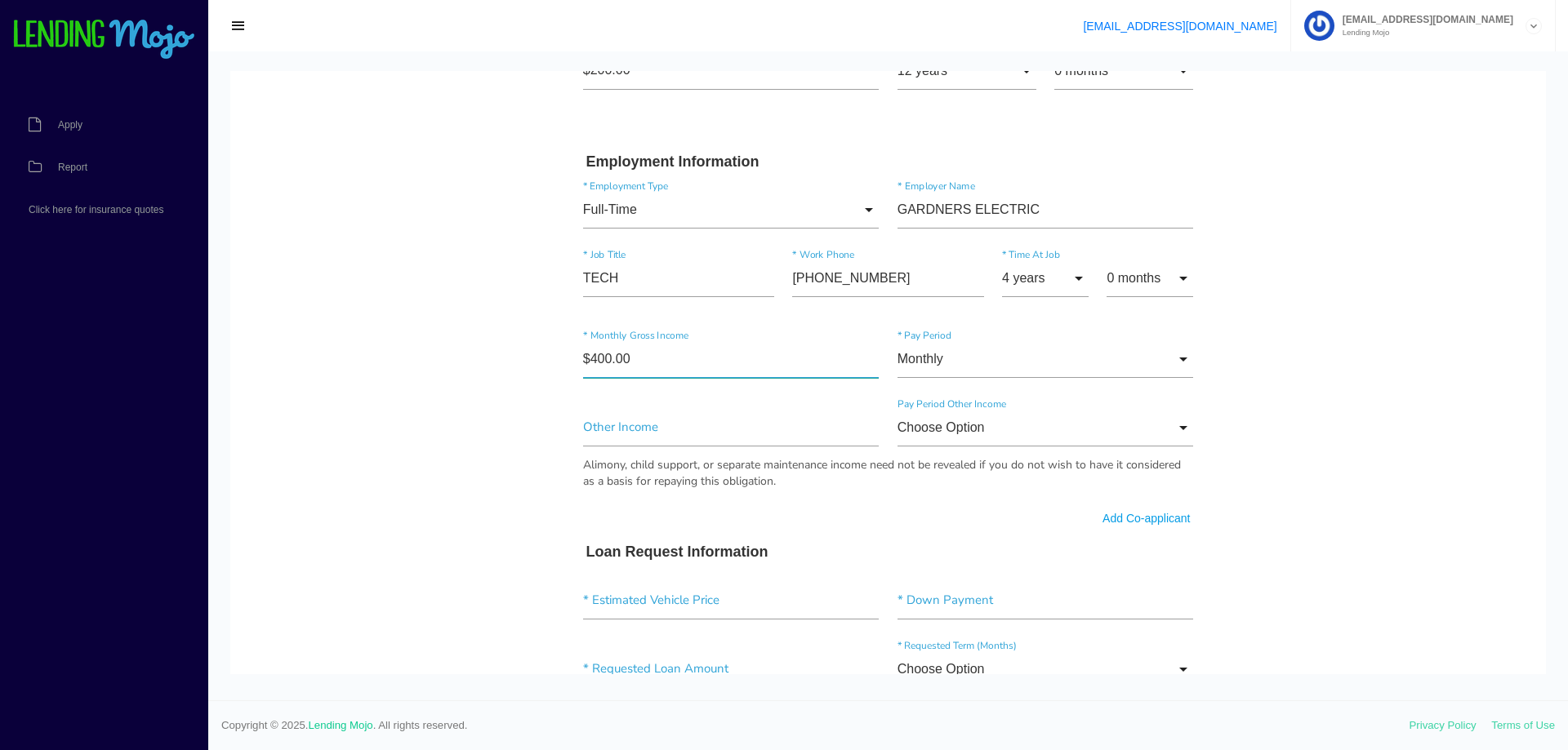
type input"] "$4,000.00"
click at [994, 431] on input "Choose Option" at bounding box center [1045, 428] width 296 height 38
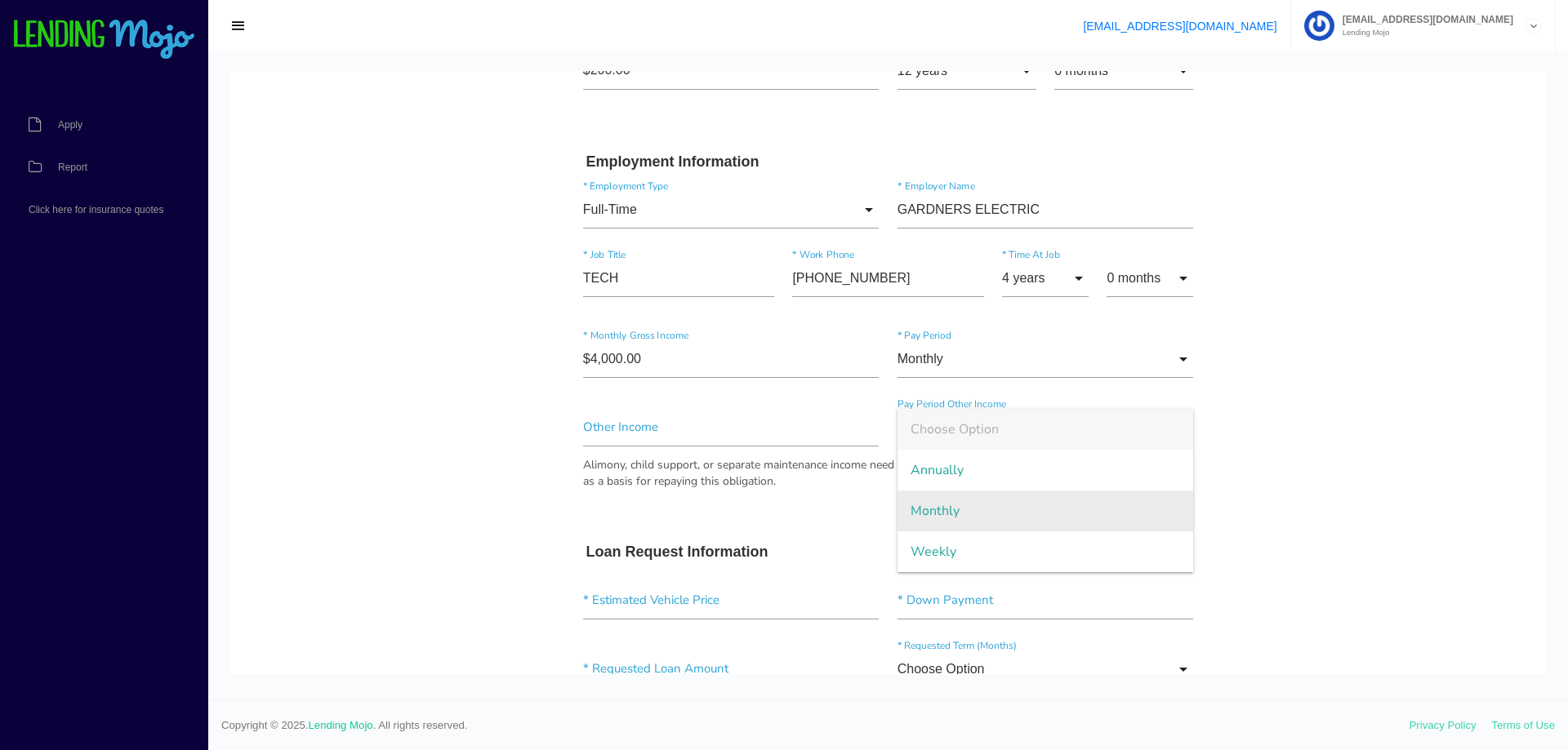
click at [972, 514] on span "Monthly" at bounding box center [1045, 511] width 296 height 41
type input "Monthly"
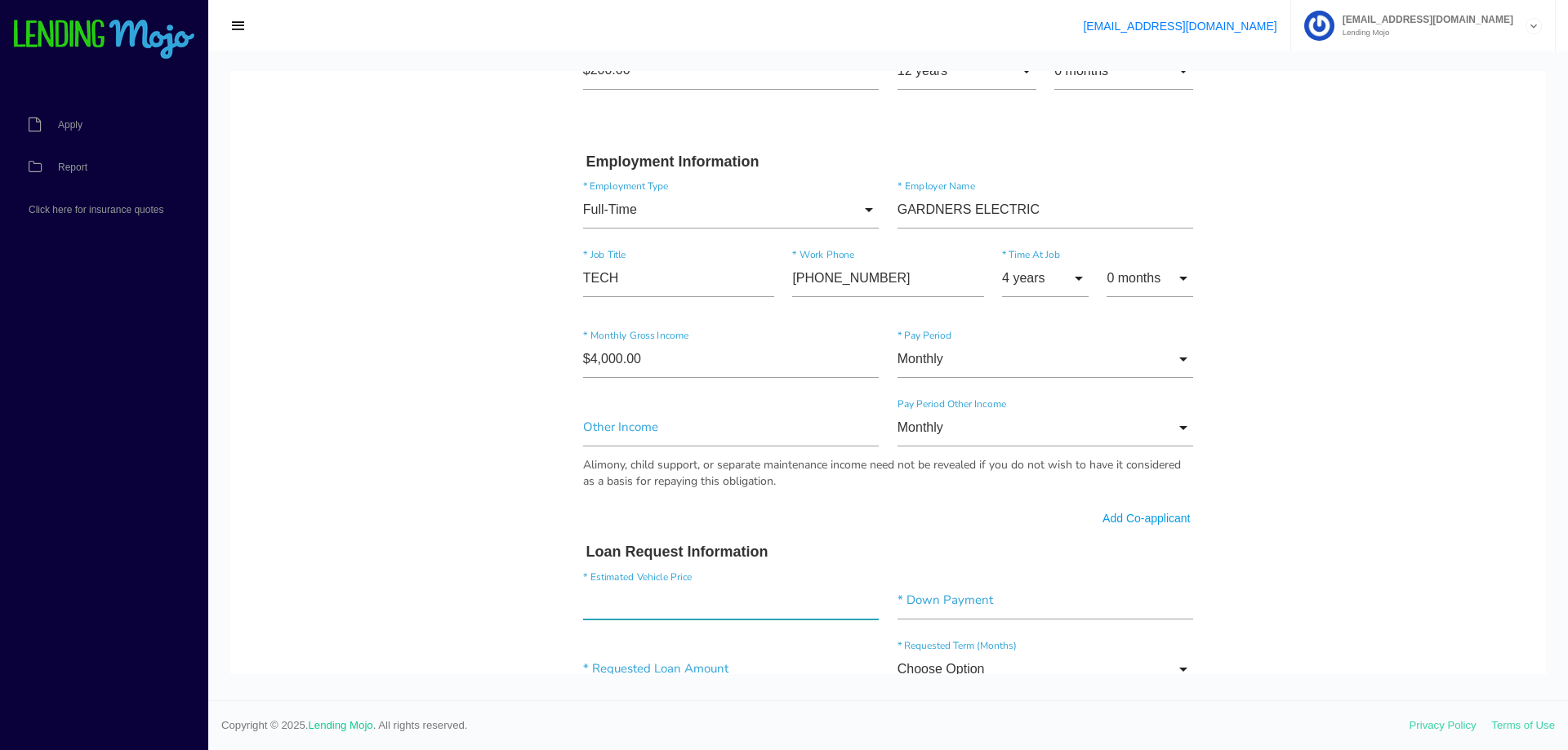
click at [758, 602] on input"] "text" at bounding box center [731, 601] width 296 height 38
drag, startPoint x: 756, startPoint y: 606, endPoint x: 360, endPoint y: 597, distance: 396.1
click at [360, 597] on body "Quick, Secure Financing Personalized to You. [PERSON_NAME] * First Name Middle …" at bounding box center [887, 403] width 1315 height 2144
type input"] "$13,000.00"
type input"] "$2,000.00"
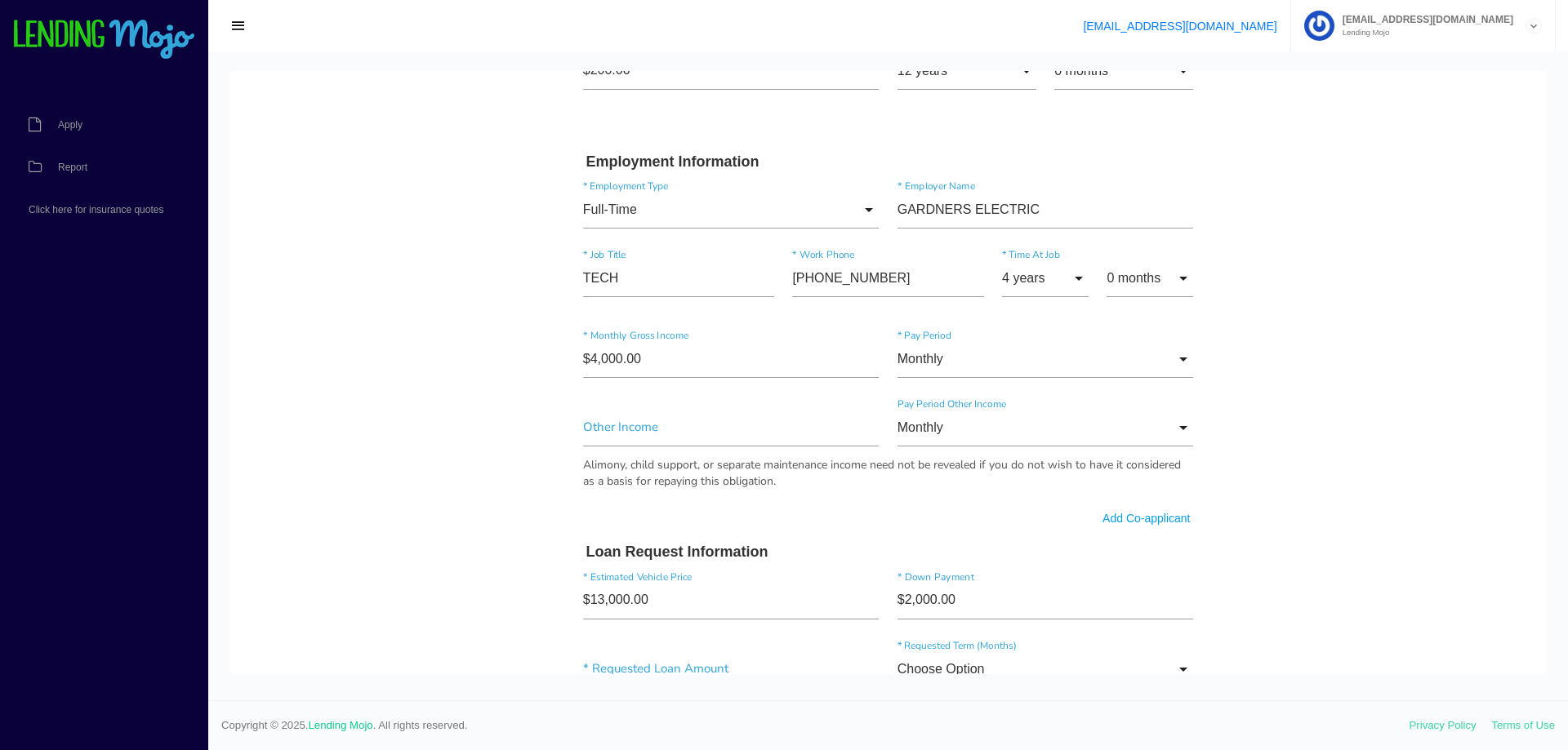
scroll to position [753, 0]
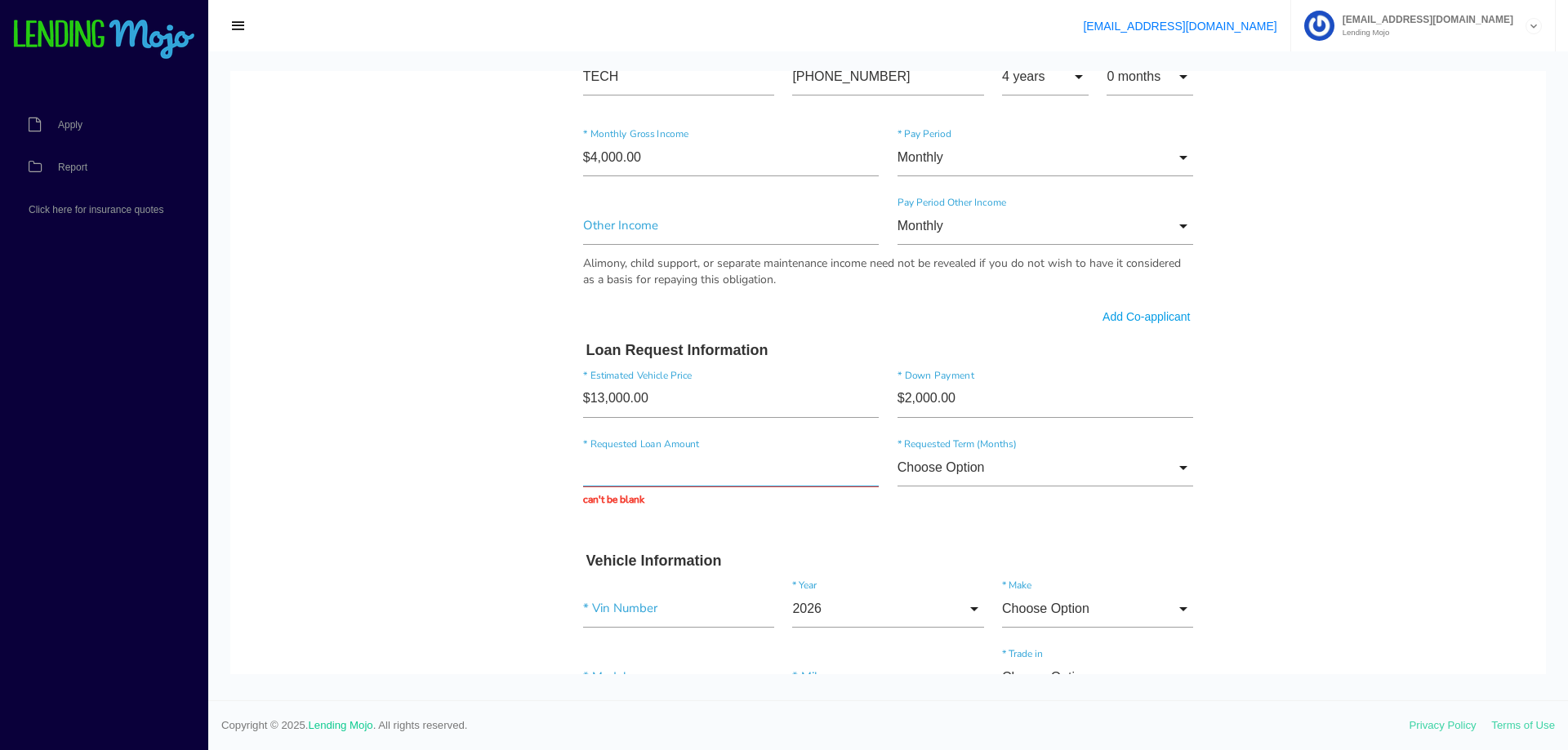
drag, startPoint x: 702, startPoint y: 656, endPoint x: 383, endPoint y: 686, distance: 320.4
click at [383, 686] on html "Quick, Secure Financing Personalized to You. [PERSON_NAME] * First Name Middle …" at bounding box center [887, 209] width 1315 height 2159
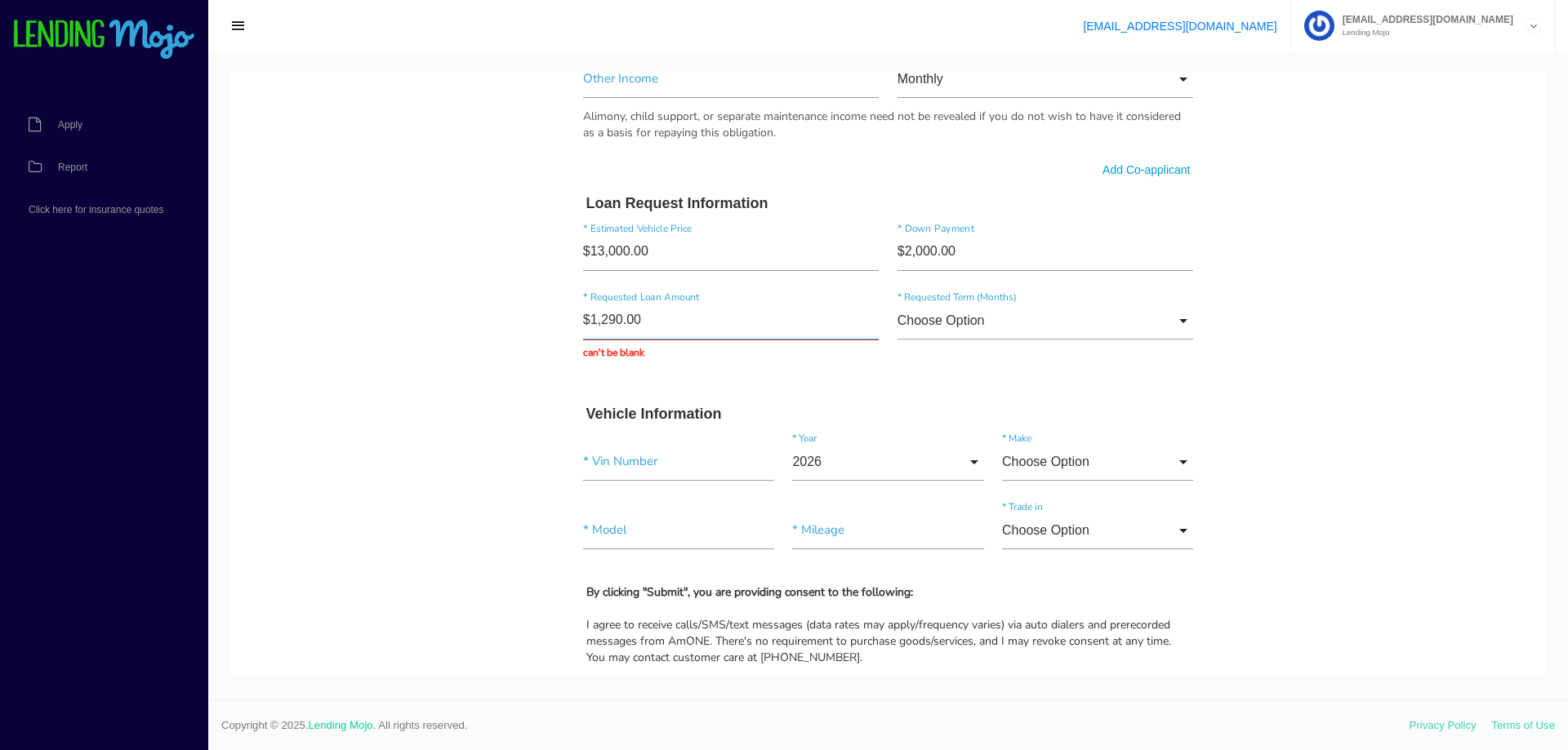
type input "$12,900.00"
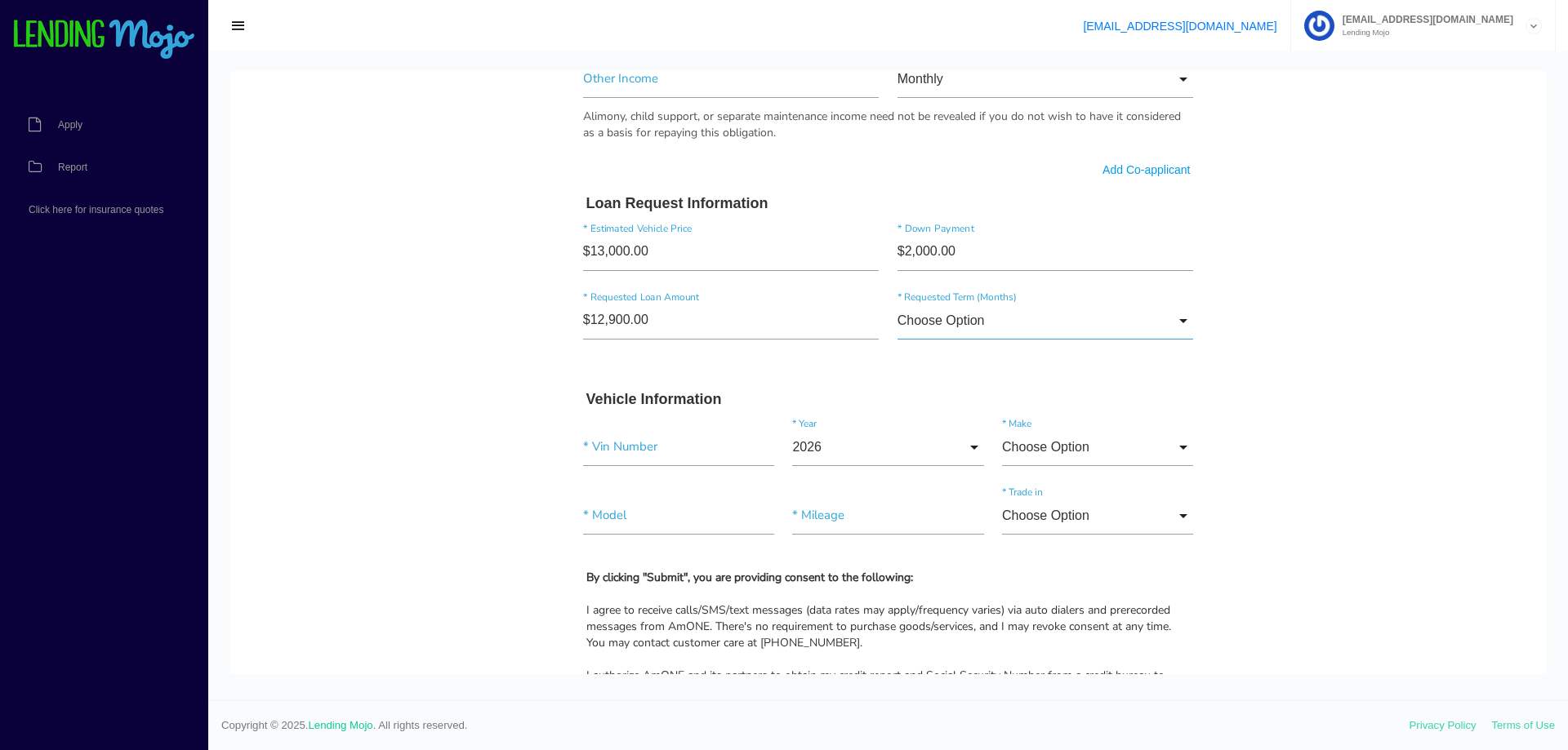
click at [1175, 325] on input "Choose Option" at bounding box center [1045, 321] width 296 height 38
click at [983, 432] on span "60 months" at bounding box center [1045, 445] width 296 height 41
type input "60 months"
click at [677, 454] on input"] "text" at bounding box center [678, 447] width 191 height 38
paste input"] "[US_VEHICLE_IDENTIFICATION_NUMBER]"
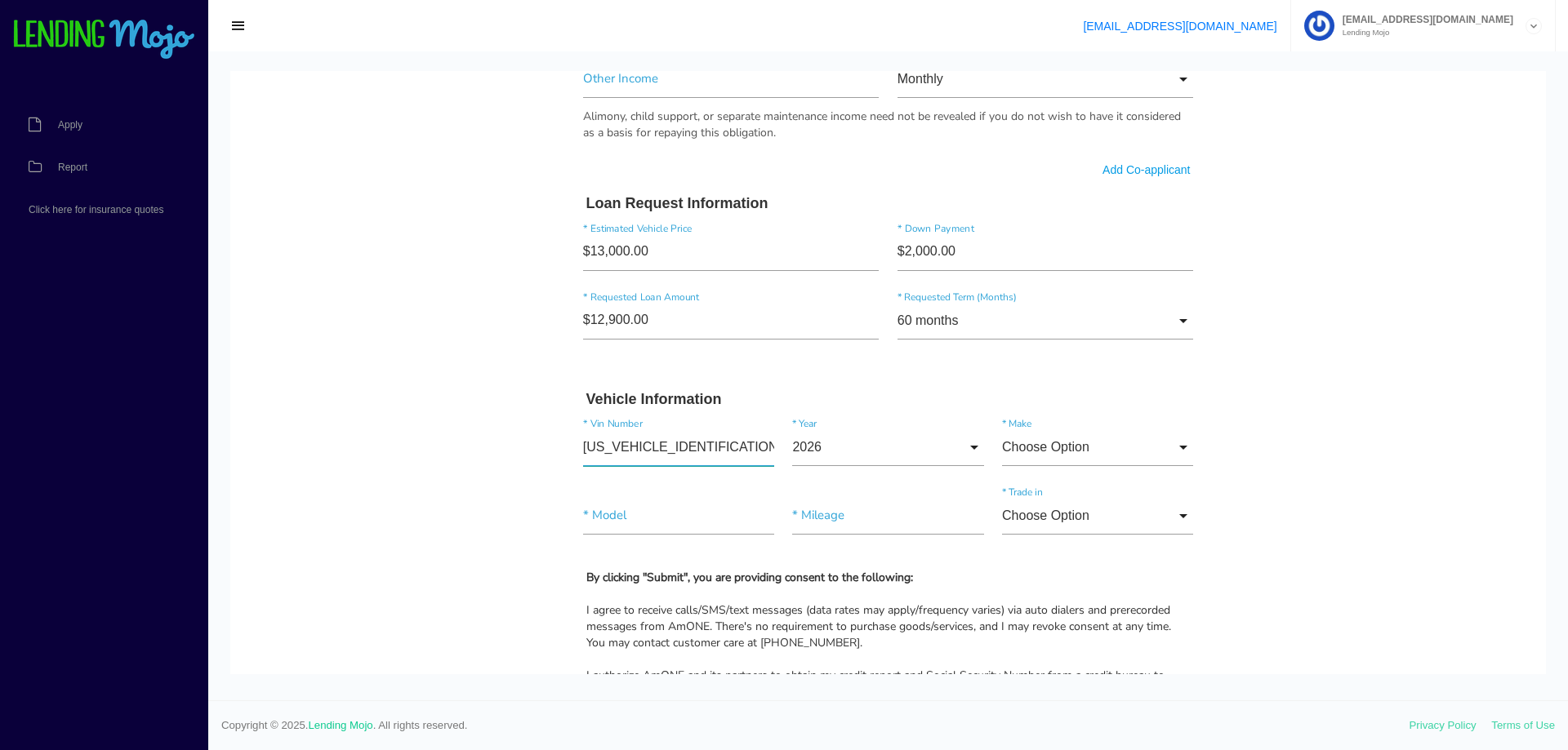
type input"] "[US_VEHICLE_IDENTIFICATION_NUMBER]"
click at [970, 444] on input "2026" at bounding box center [887, 447] width 191 height 38
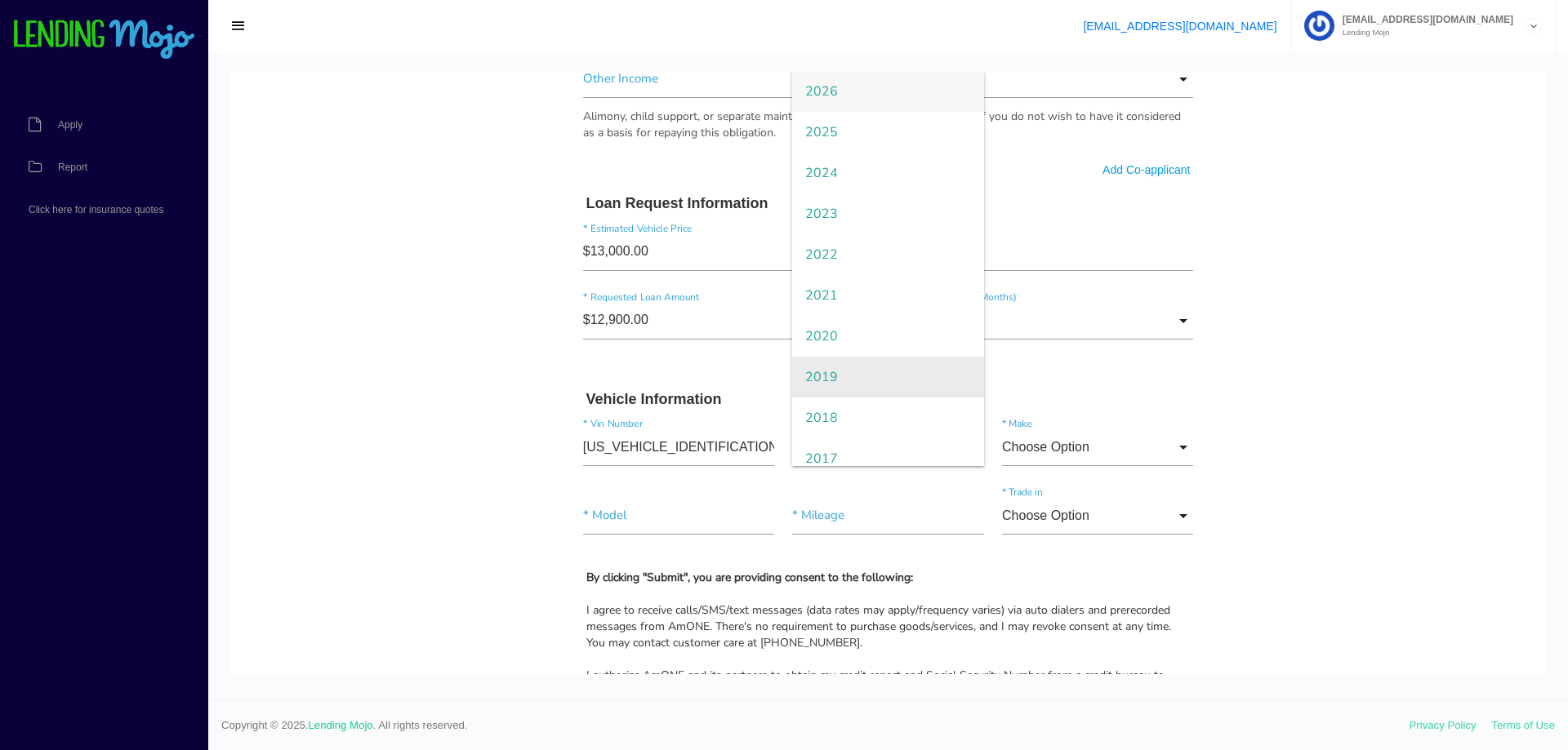
scroll to position [81, 0]
click at [864, 457] on span "2015" at bounding box center [887, 459] width 191 height 41
type input "2015"
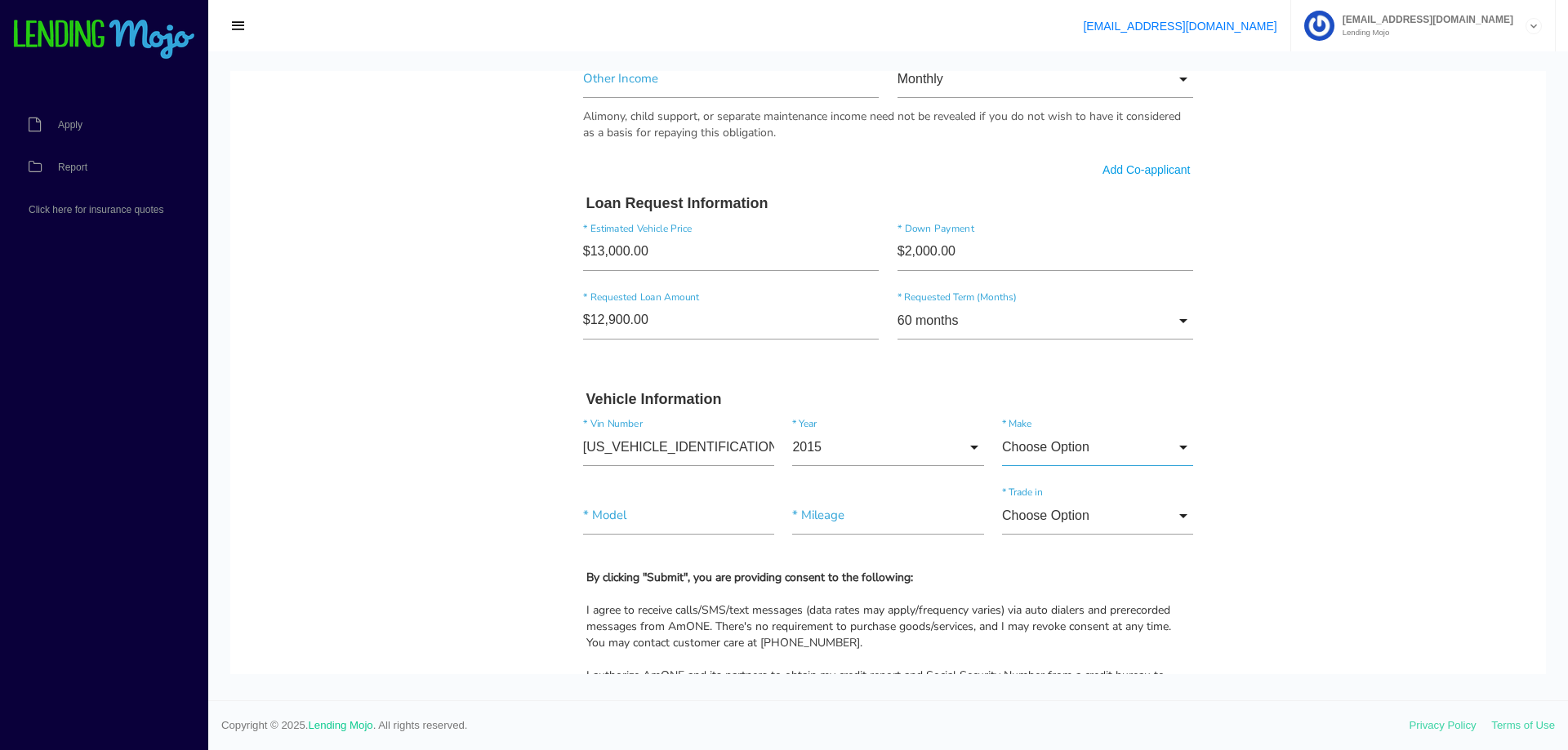
click at [1171, 441] on input "Choose Option" at bounding box center [1097, 447] width 191 height 38
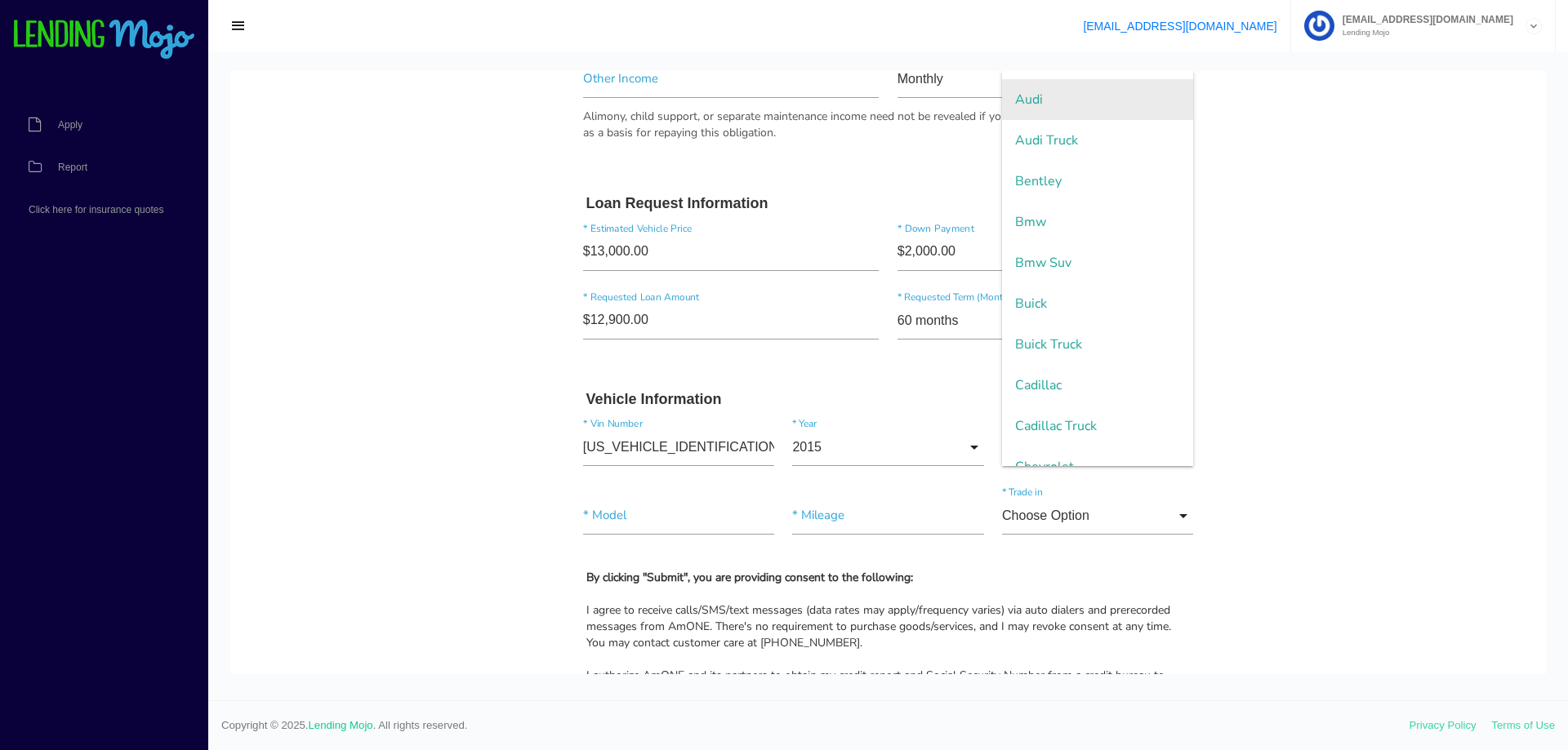
scroll to position [245, 0]
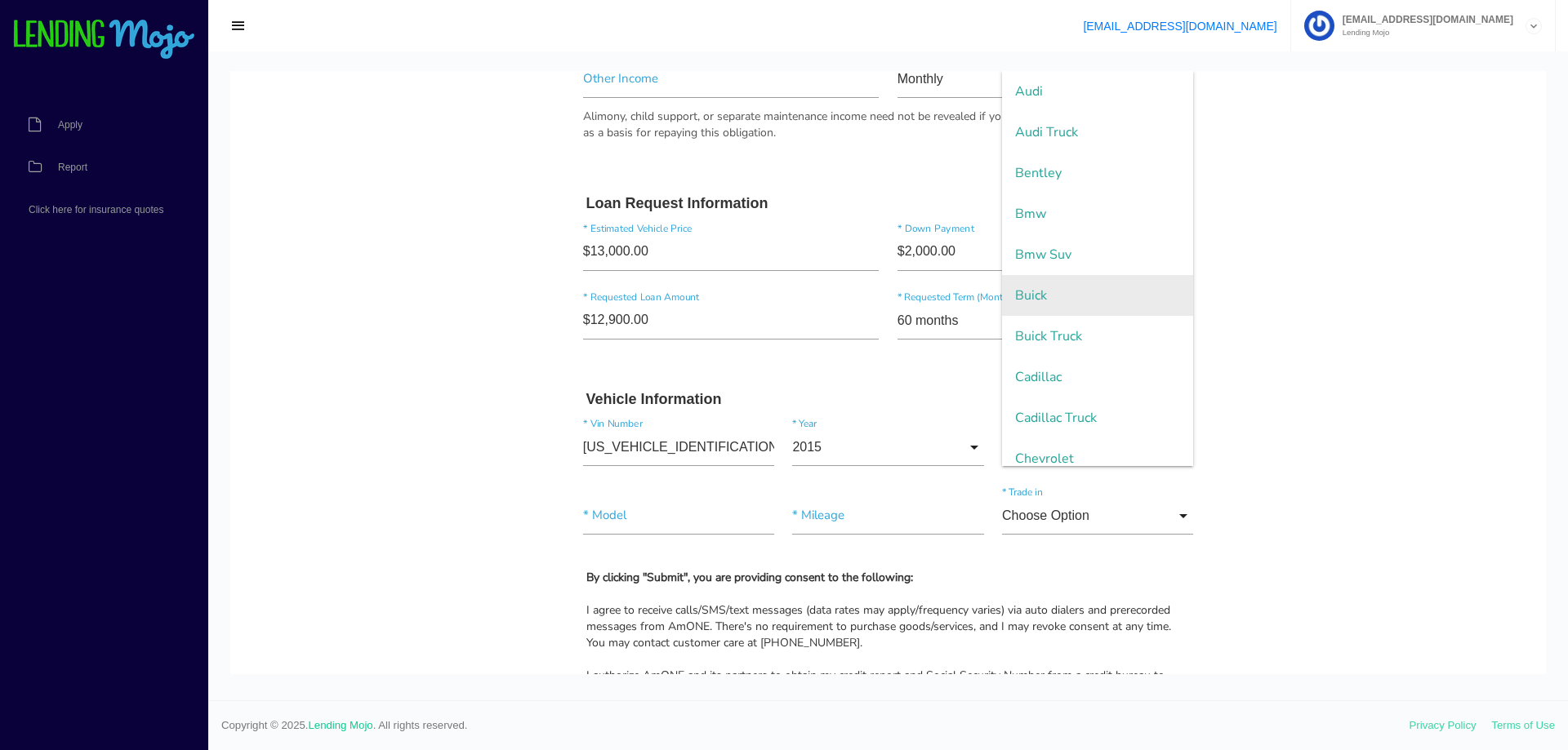
click at [1064, 306] on span "Buick" at bounding box center [1097, 295] width 191 height 41
type input "Buick"
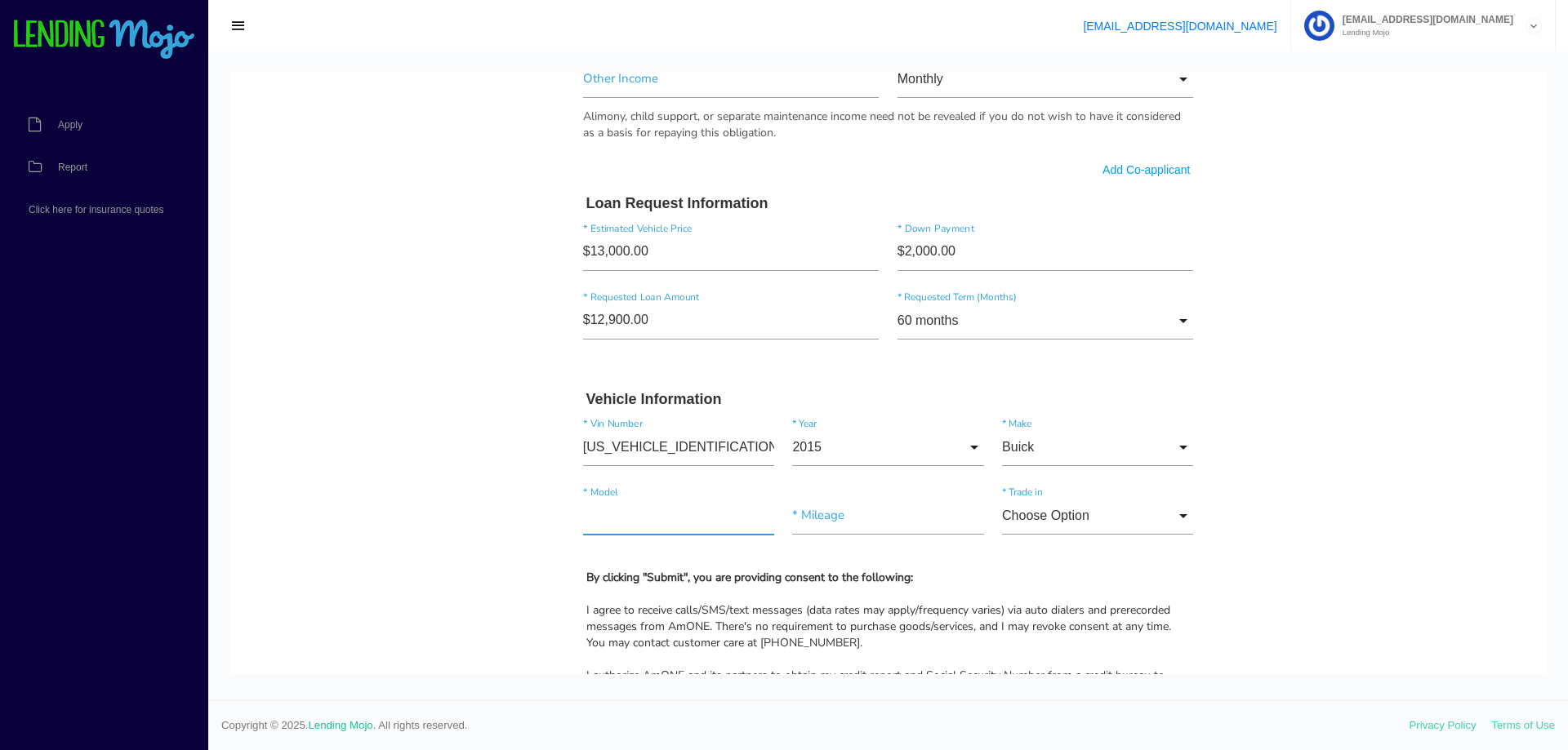
click at [676, 518] on input"] "text" at bounding box center [678, 516] width 191 height 38
type input"] "ENCLAVE"
type input"] "74,550"
click at [1170, 512] on input "Choose Option" at bounding box center [1097, 516] width 191 height 38
click at [1032, 588] on span "No" at bounding box center [1097, 599] width 191 height 41
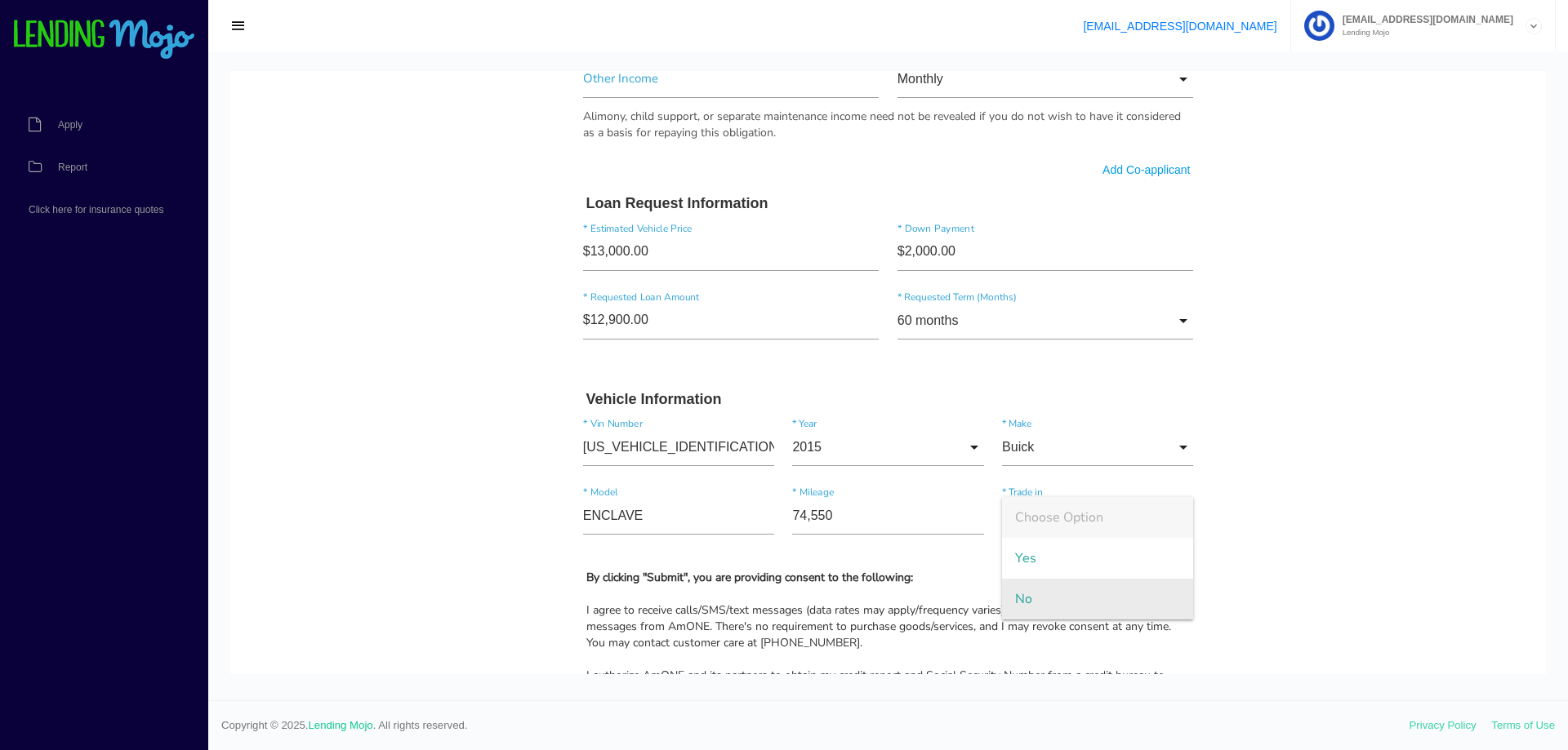
type input "No"
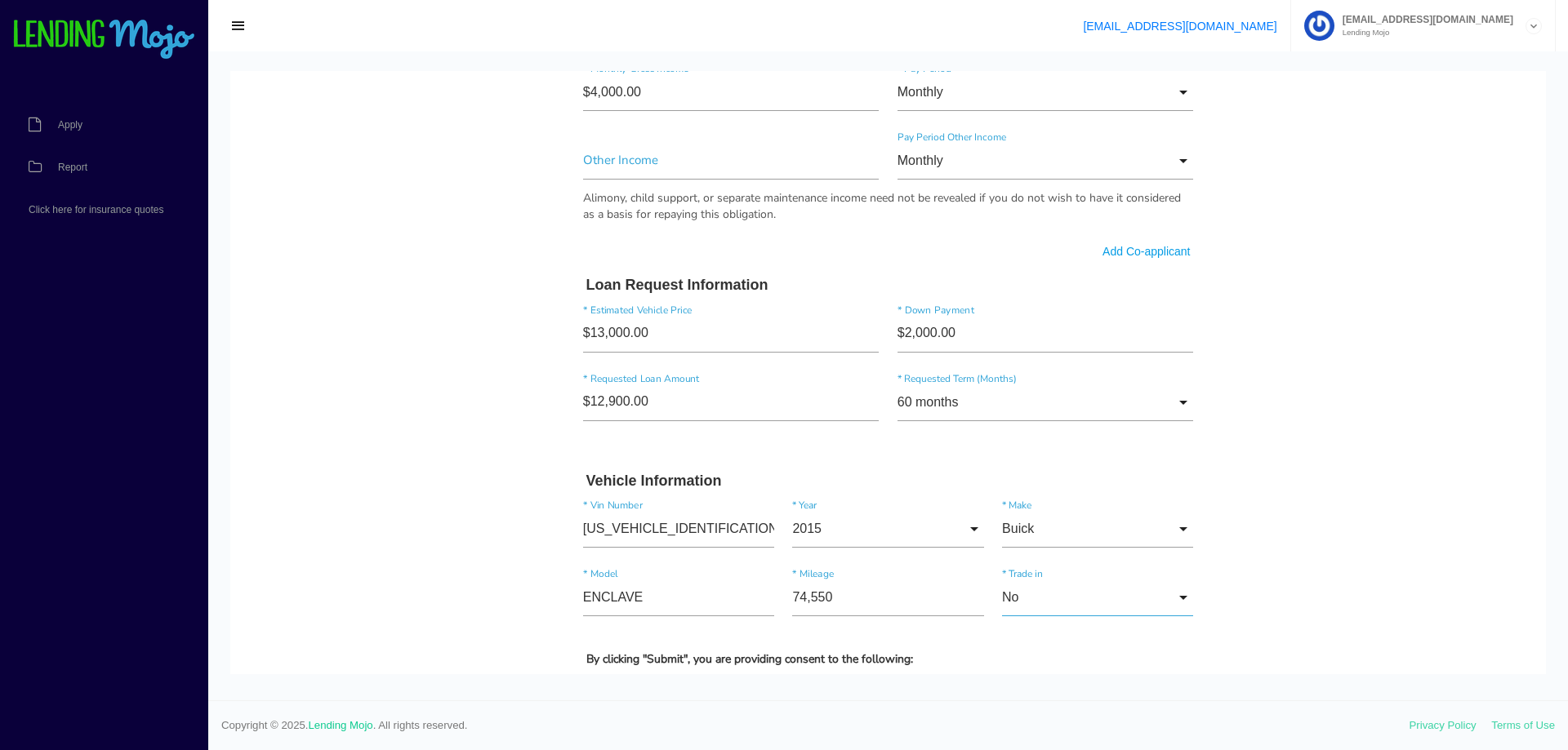
scroll to position [1333, 0]
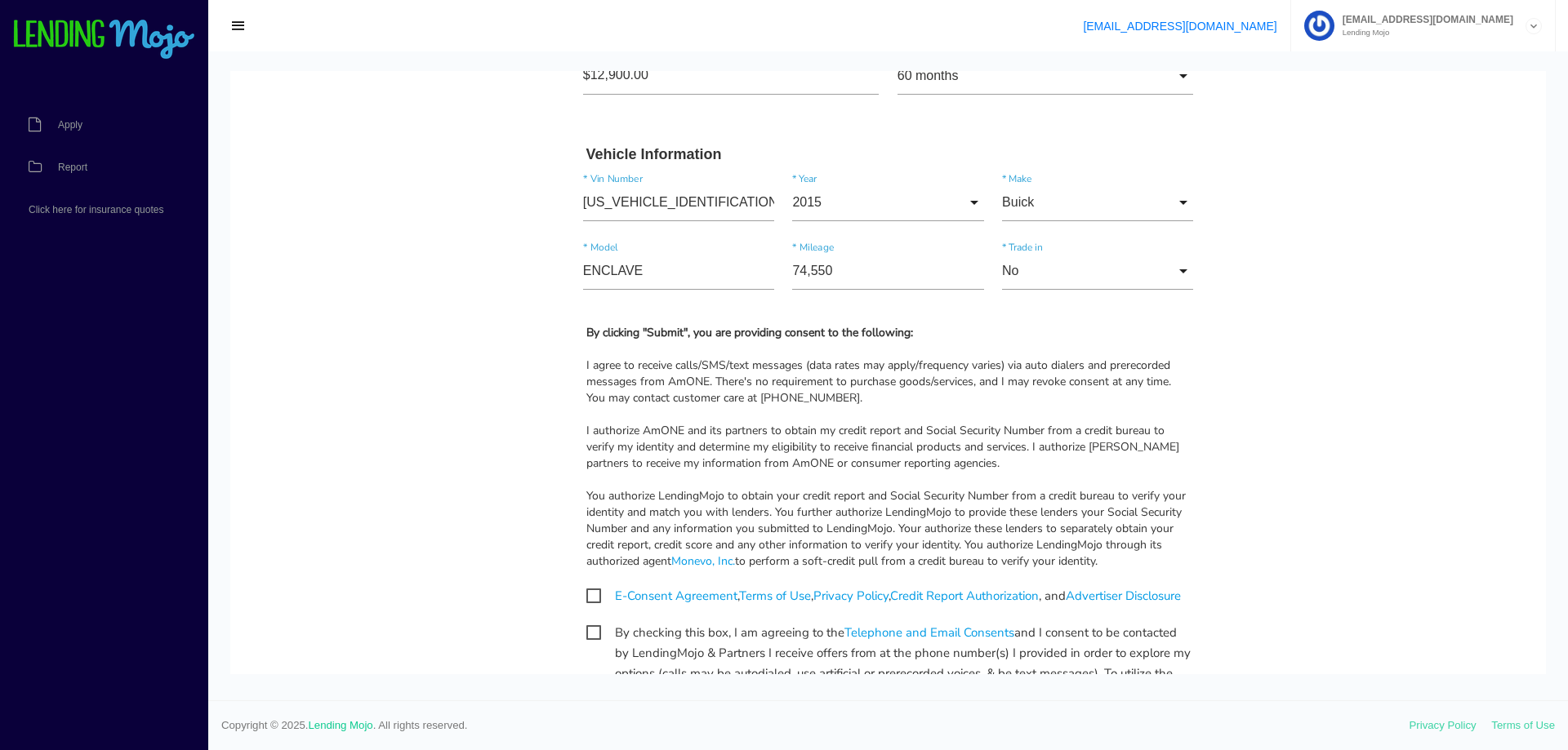
click at [586, 593] on span "E-Consent Agreement , Terms of Use , Privacy Policy , Credit Report Authorizati…" at bounding box center [883, 596] width 594 height 21
checkbox input "true"
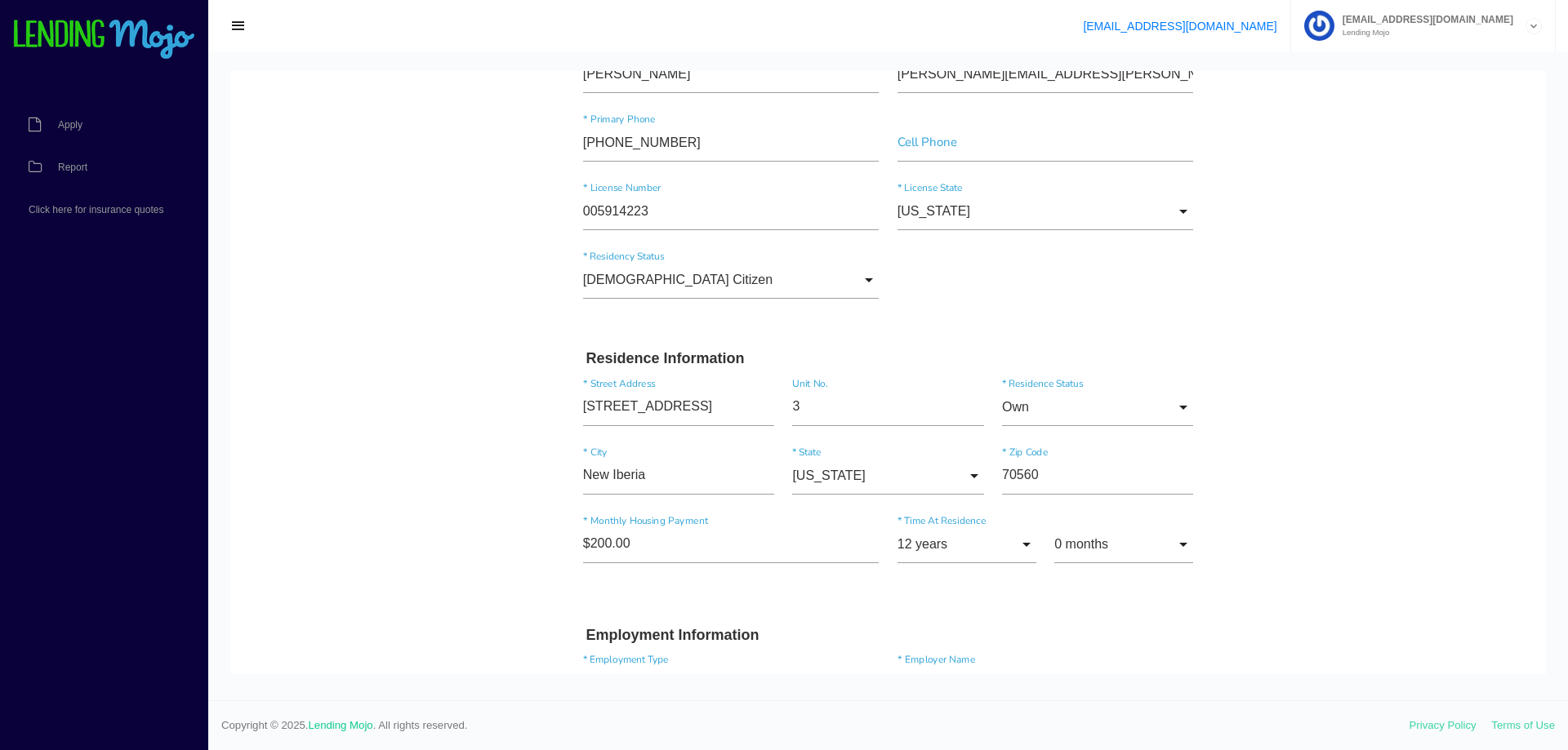
scroll to position [172, 0]
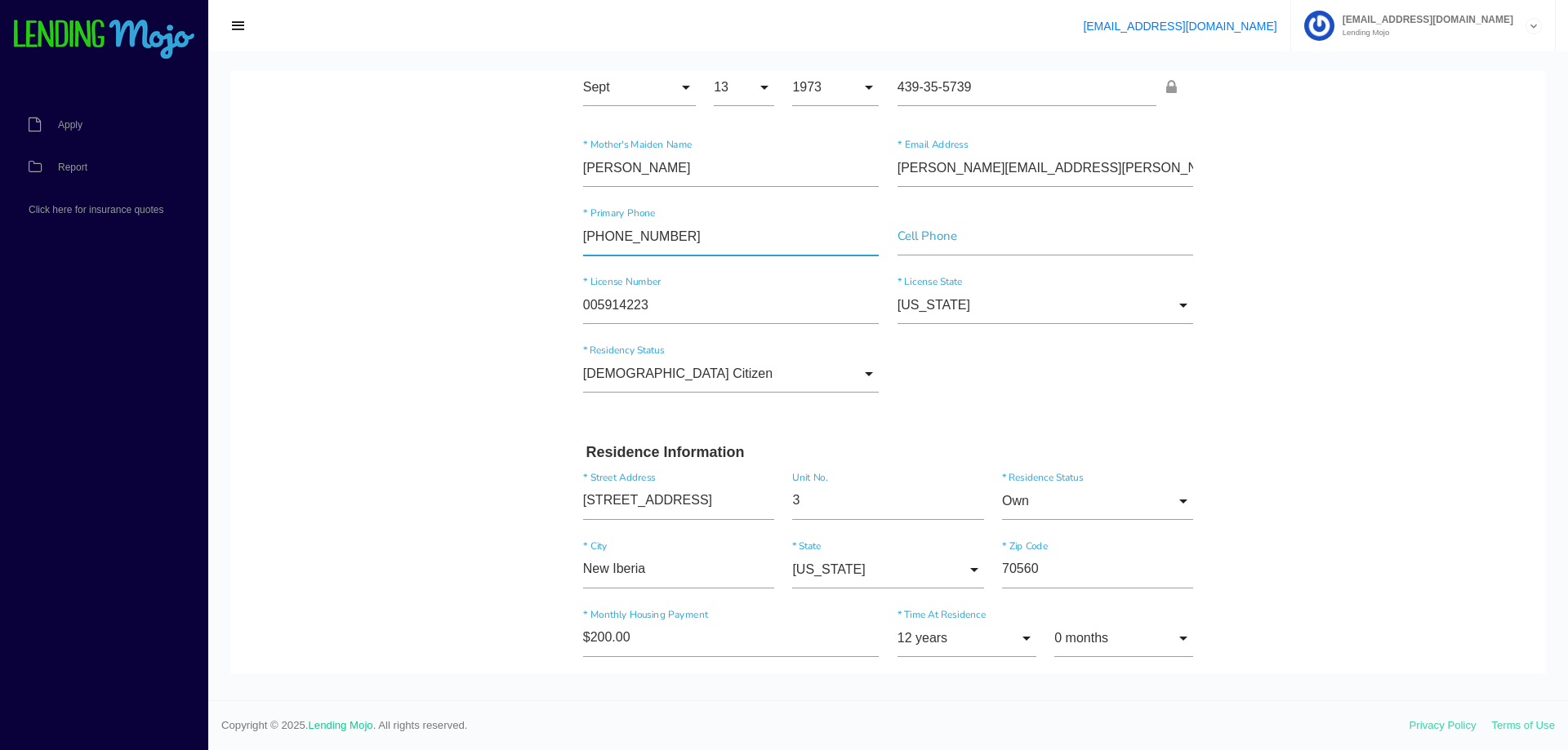
click at [699, 232] on input"] "[PHONE_NUMBER]" at bounding box center [731, 237] width 296 height 38
type input"] "[PHONE_NUMBER]"
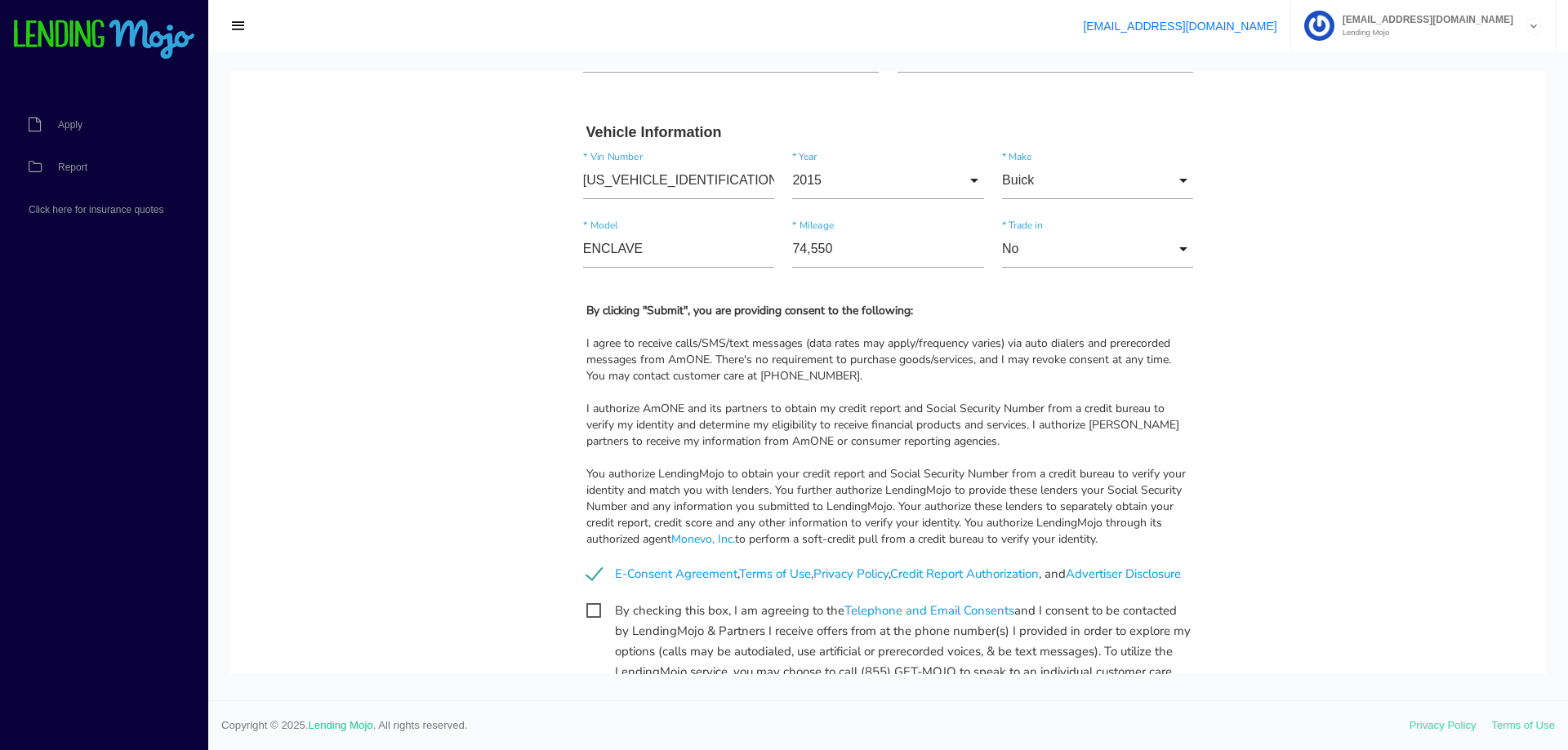
scroll to position [1478, 0]
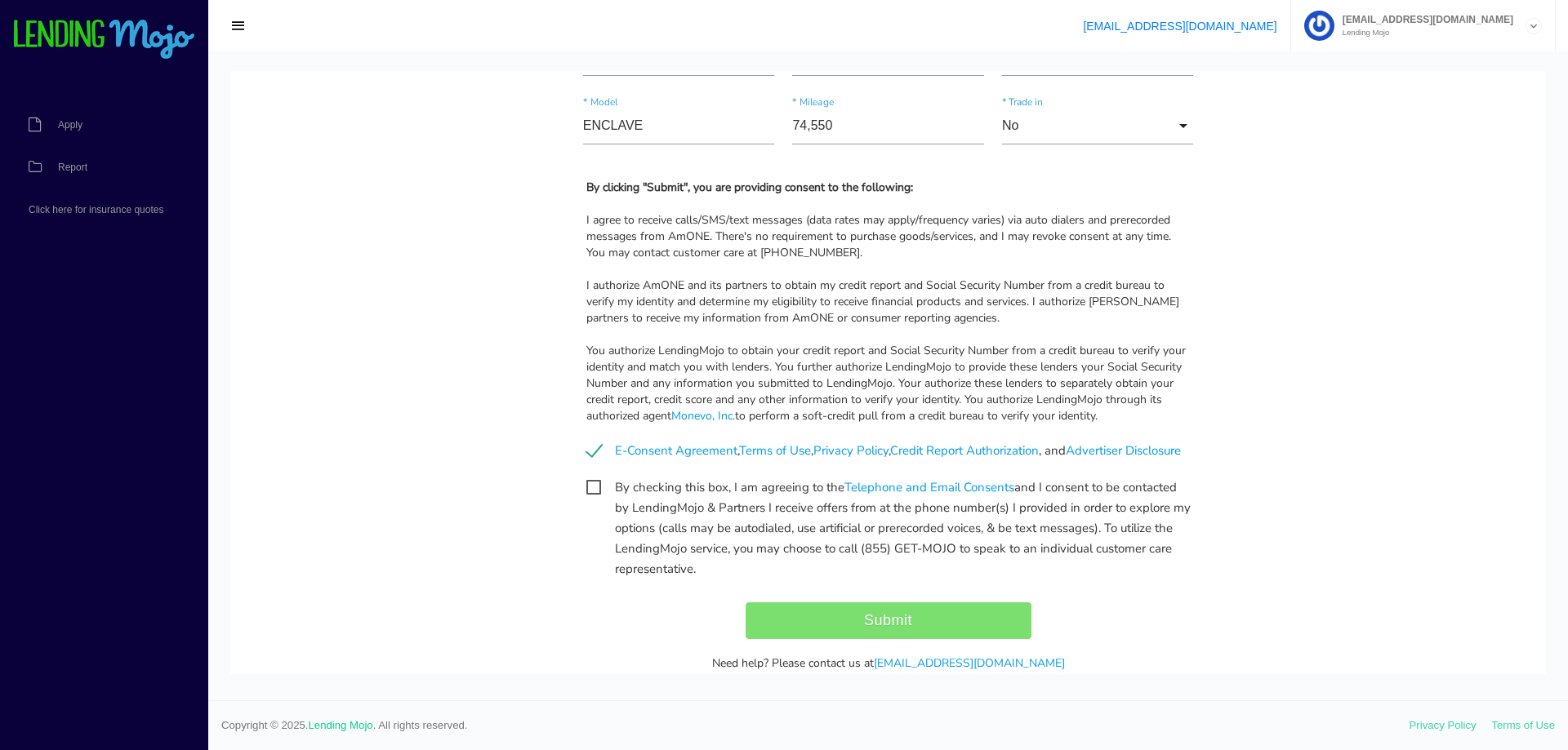
click at [592, 498] on span "By checking this box, I am agreeing to the Telephone and Email Consents and I c…" at bounding box center [888, 487] width 604 height 21
checkbox input "true"
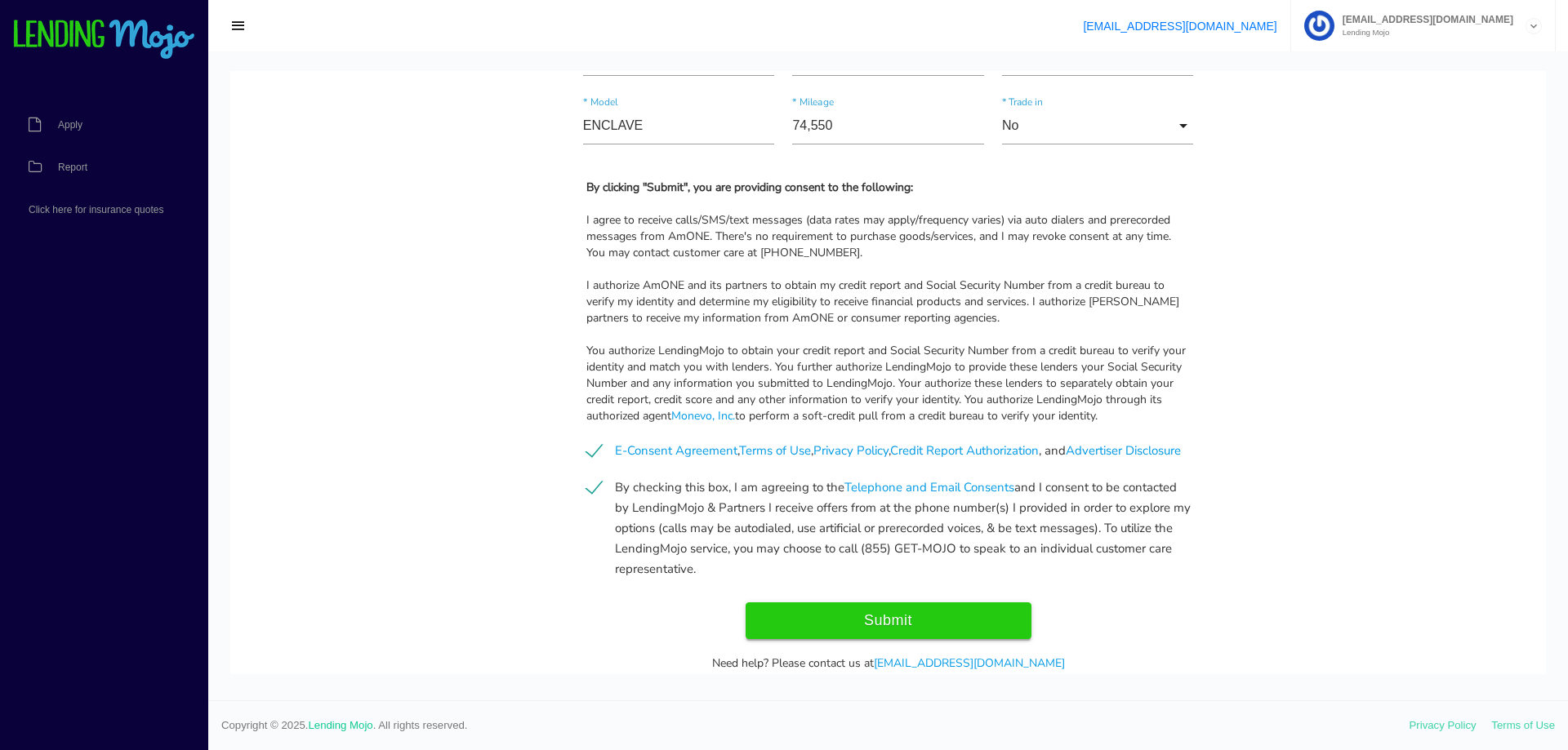
click at [881, 639] on input "Submit" at bounding box center [888, 620] width 286 height 37
type input "Submitting..."
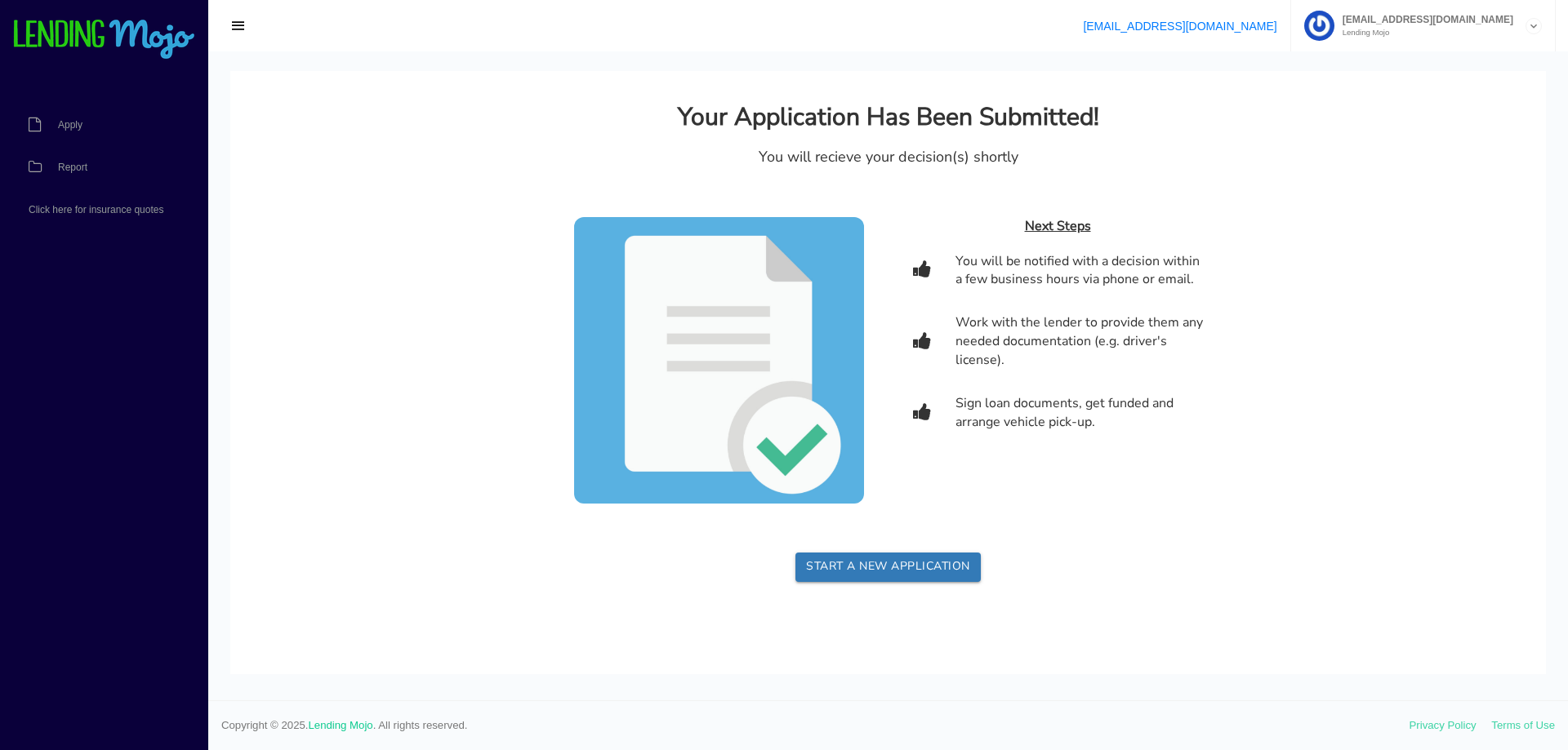
scroll to position [0, 0]
click at [73, 172] on span "Report" at bounding box center [73, 167] width 30 height 10
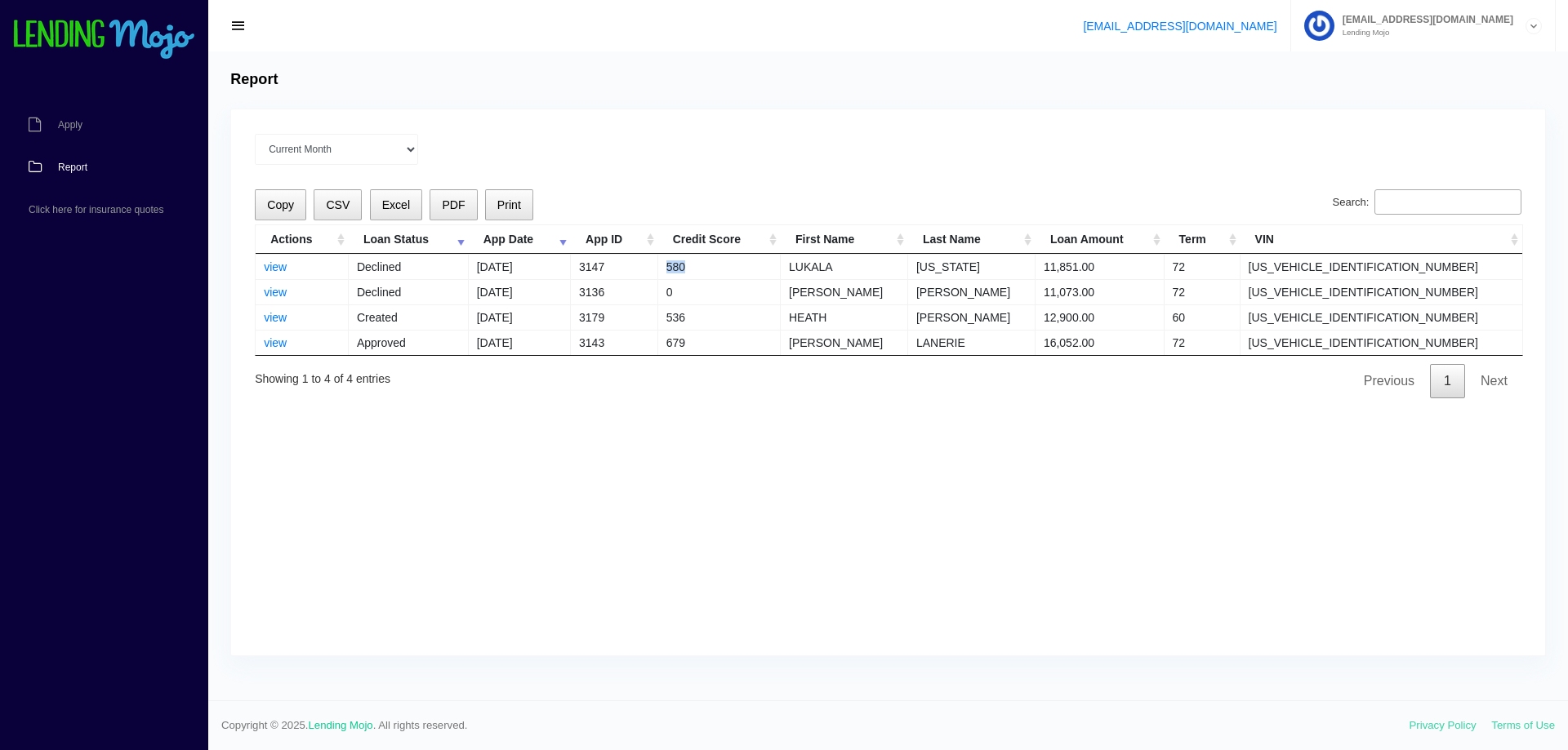
drag, startPoint x: 723, startPoint y: 266, endPoint x: 756, endPoint y: 263, distance: 33.1
click at [756, 263] on td "580" at bounding box center [719, 266] width 122 height 25
drag, startPoint x: 720, startPoint y: 318, endPoint x: 747, endPoint y: 316, distance: 27.1
click at [747, 316] on td "536" at bounding box center [719, 317] width 122 height 25
drag, startPoint x: 719, startPoint y: 346, endPoint x: 754, endPoint y: 342, distance: 35.2
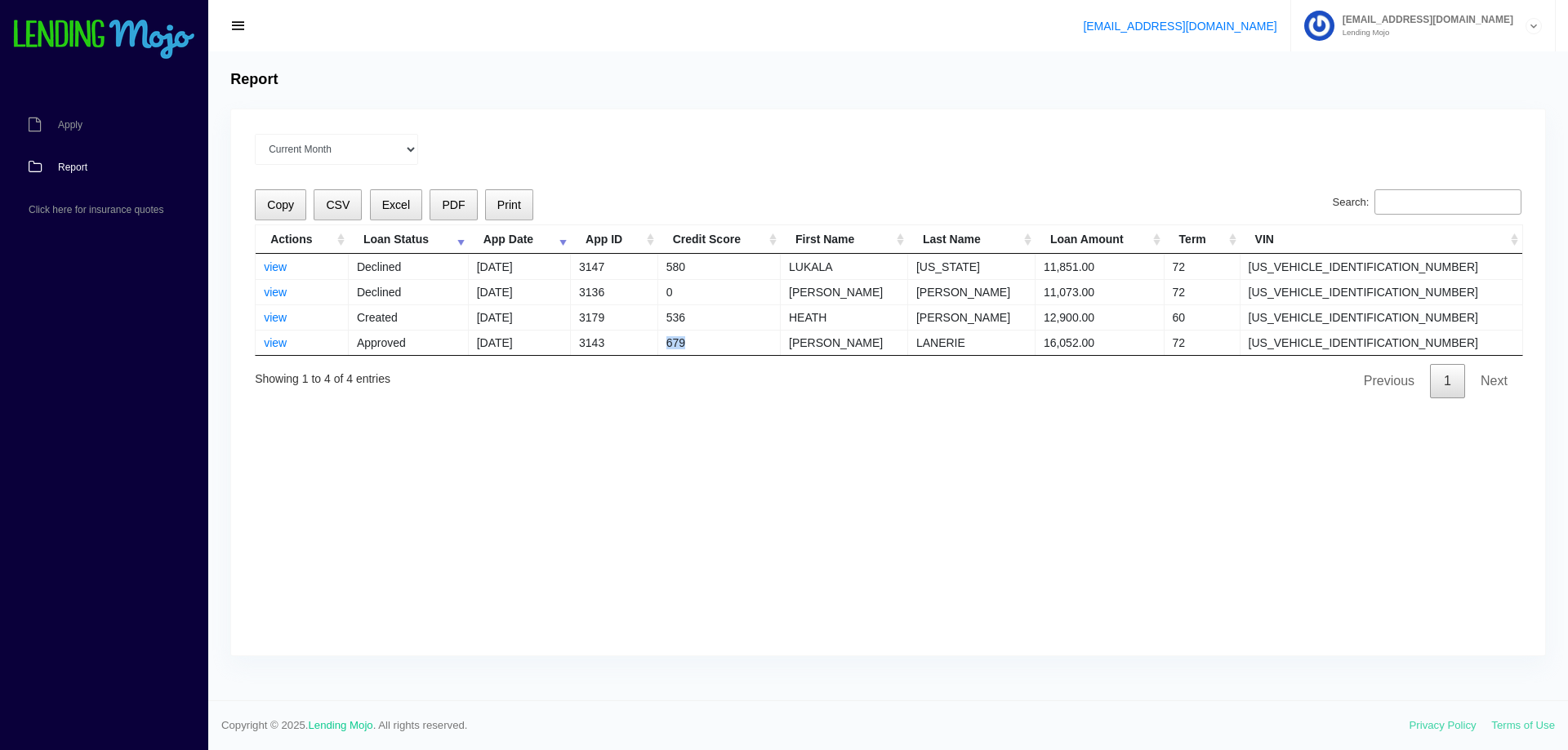
click at [754, 342] on td "679" at bounding box center [719, 342] width 122 height 25
